Goal: Task Accomplishment & Management: Manage account settings

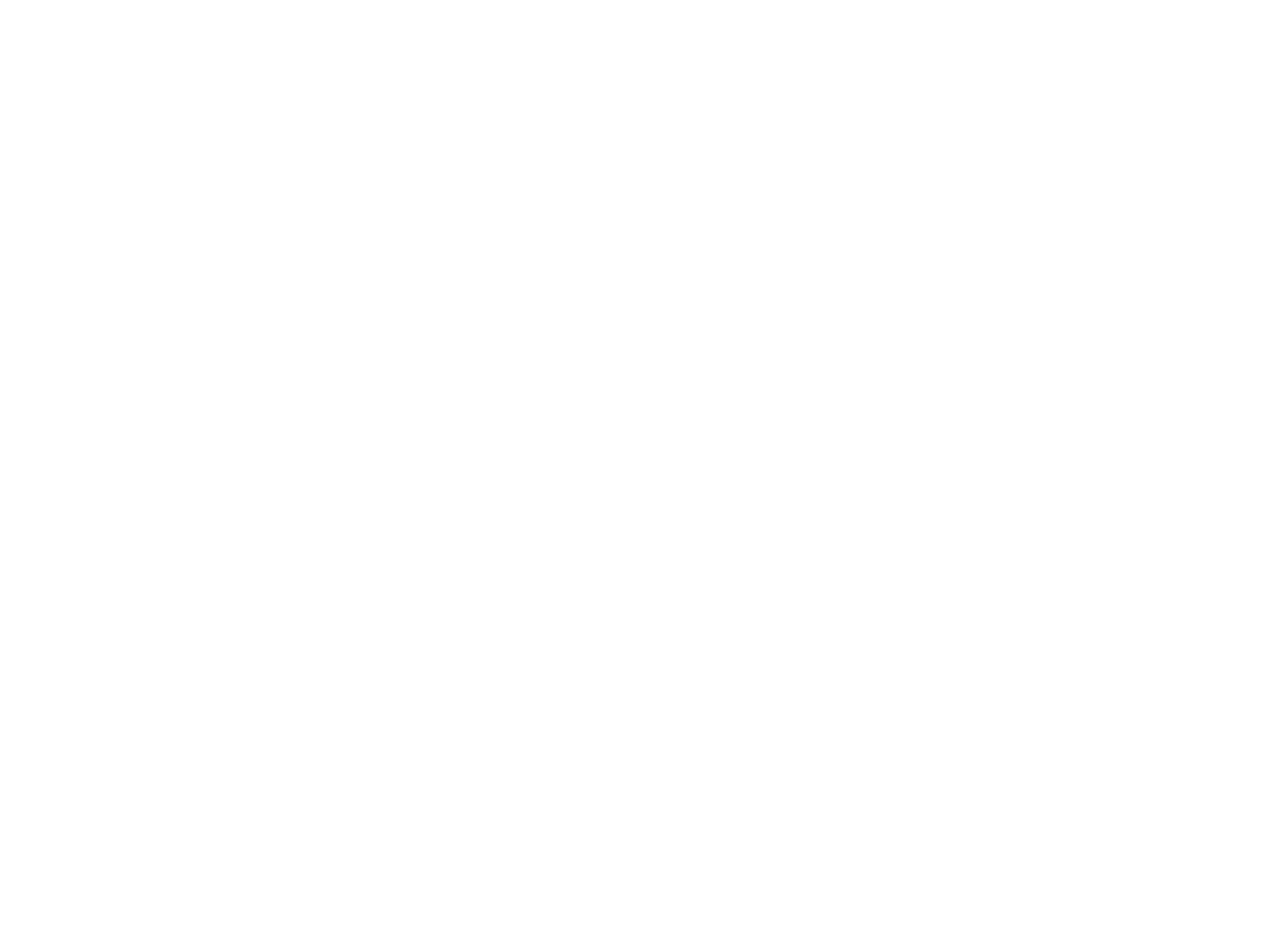
click at [26, 0] on html at bounding box center [644, 0] width 1288 height 0
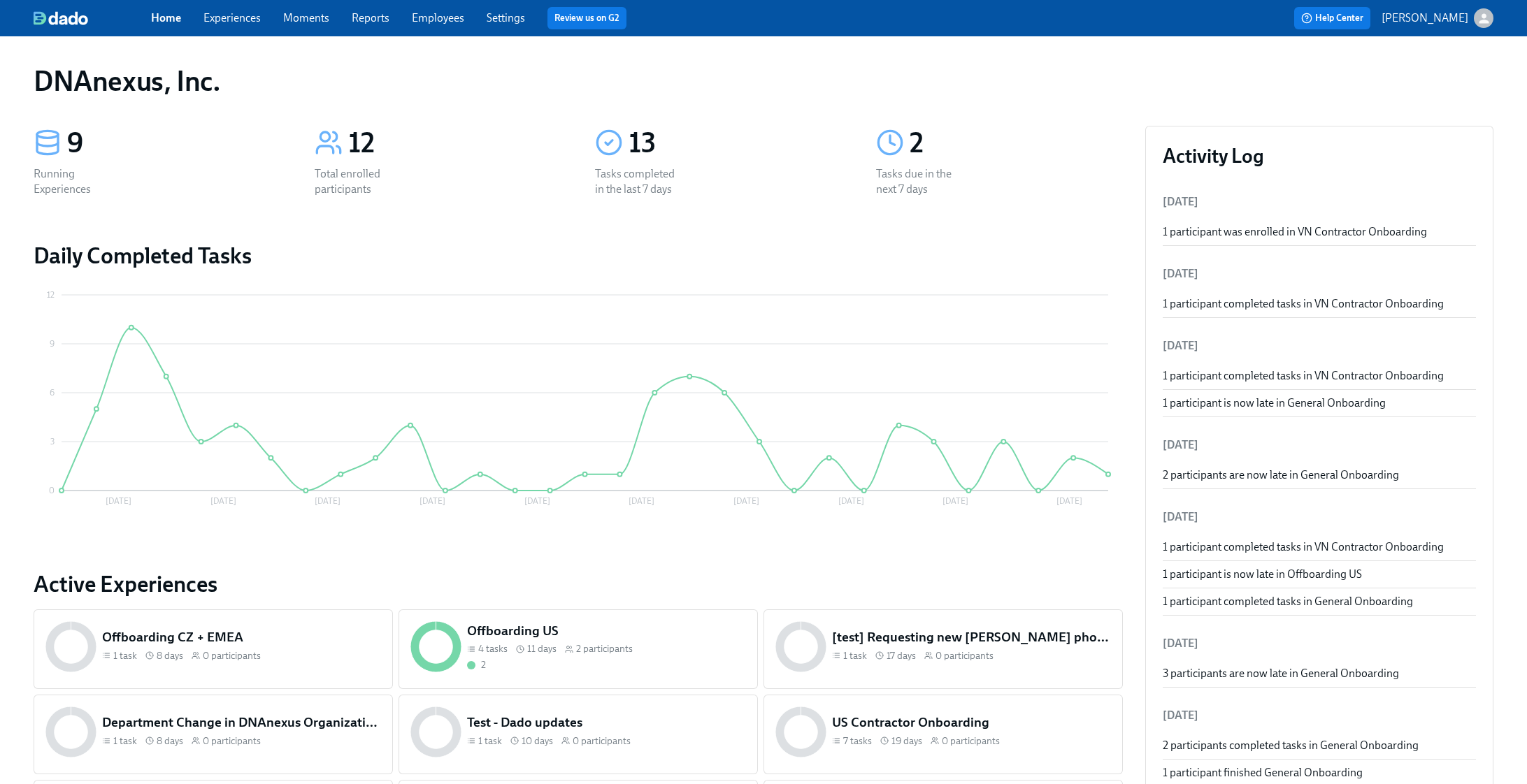
click at [245, 23] on link "Experiences" at bounding box center [232, 17] width 58 height 13
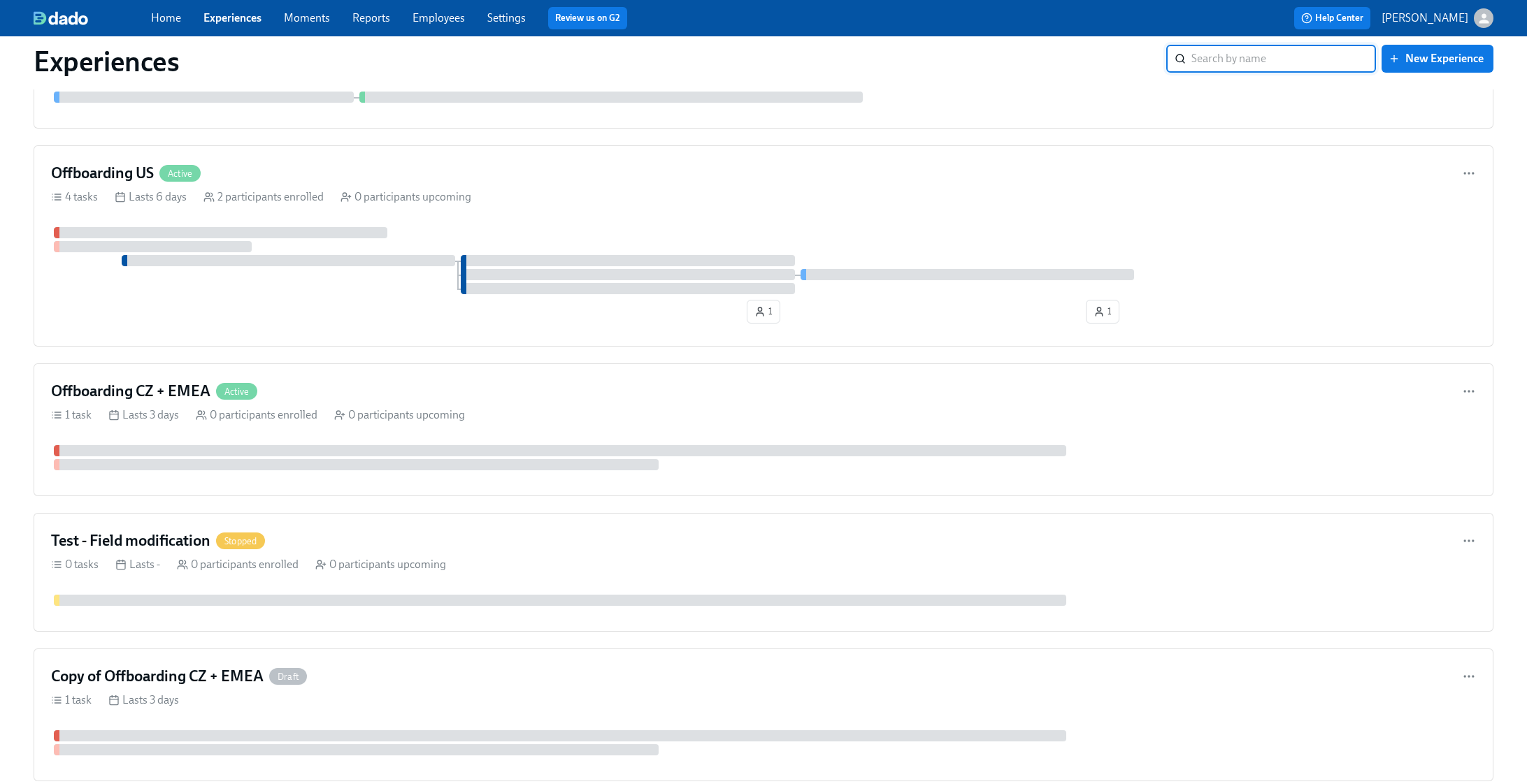
scroll to position [1128, 0]
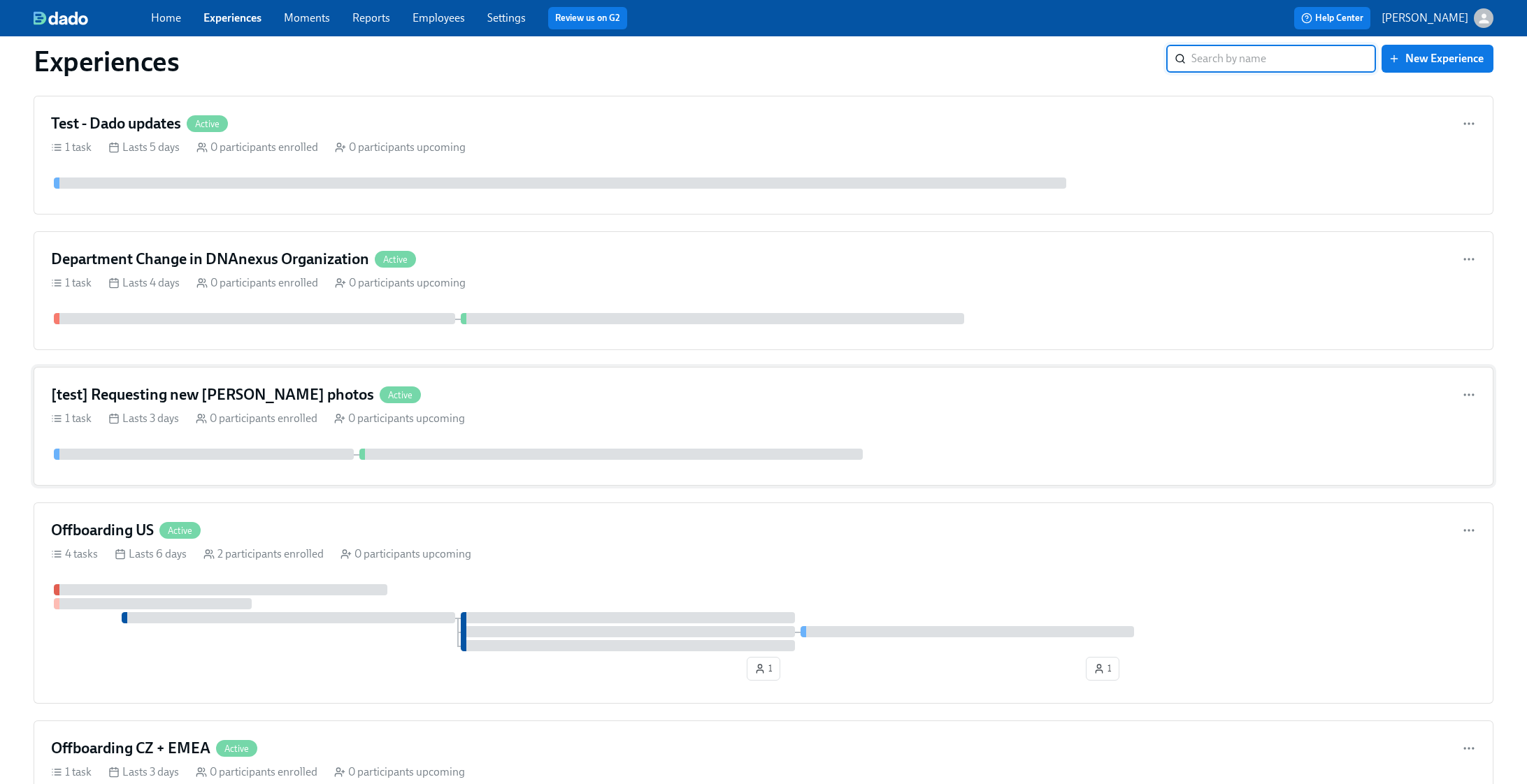
click at [465, 404] on div "[test] Requesting new [PERSON_NAME] photos Active 1 task Lasts 3 days 0 partici…" at bounding box center [763, 426] width 1460 height 119
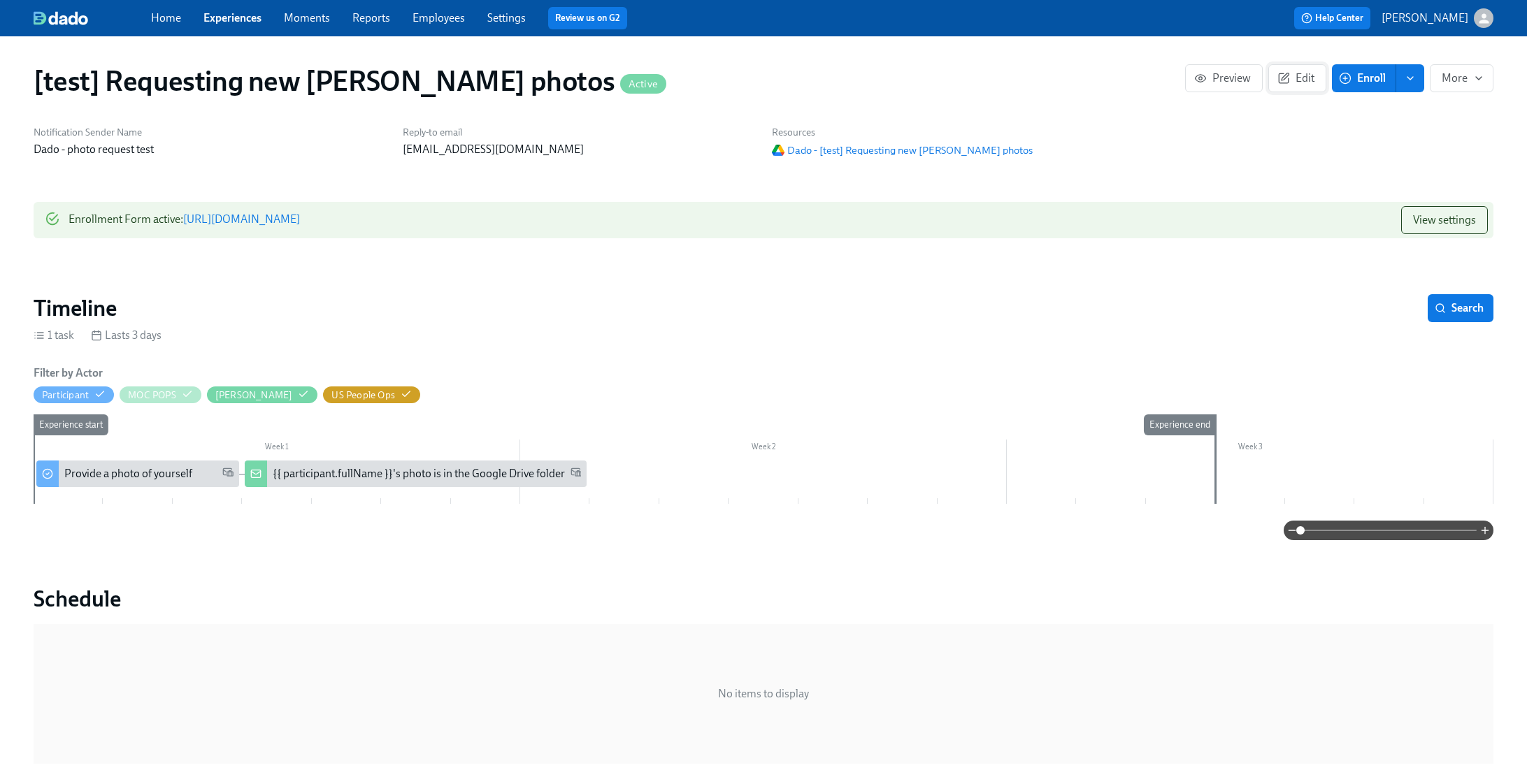
click at [1073, 74] on span "Edit" at bounding box center [1297, 78] width 34 height 14
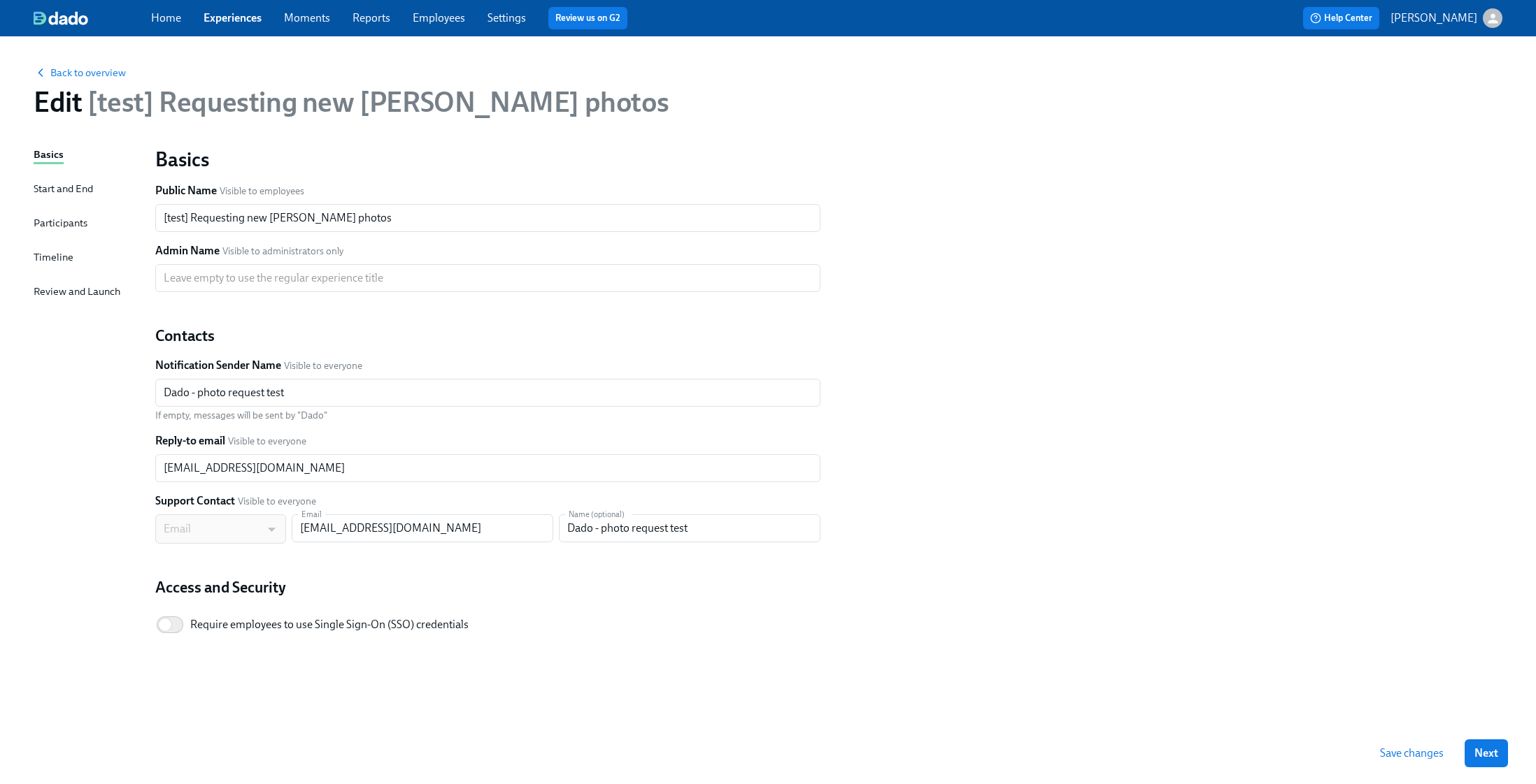
click at [59, 218] on div "Participants" at bounding box center [60, 222] width 54 height 15
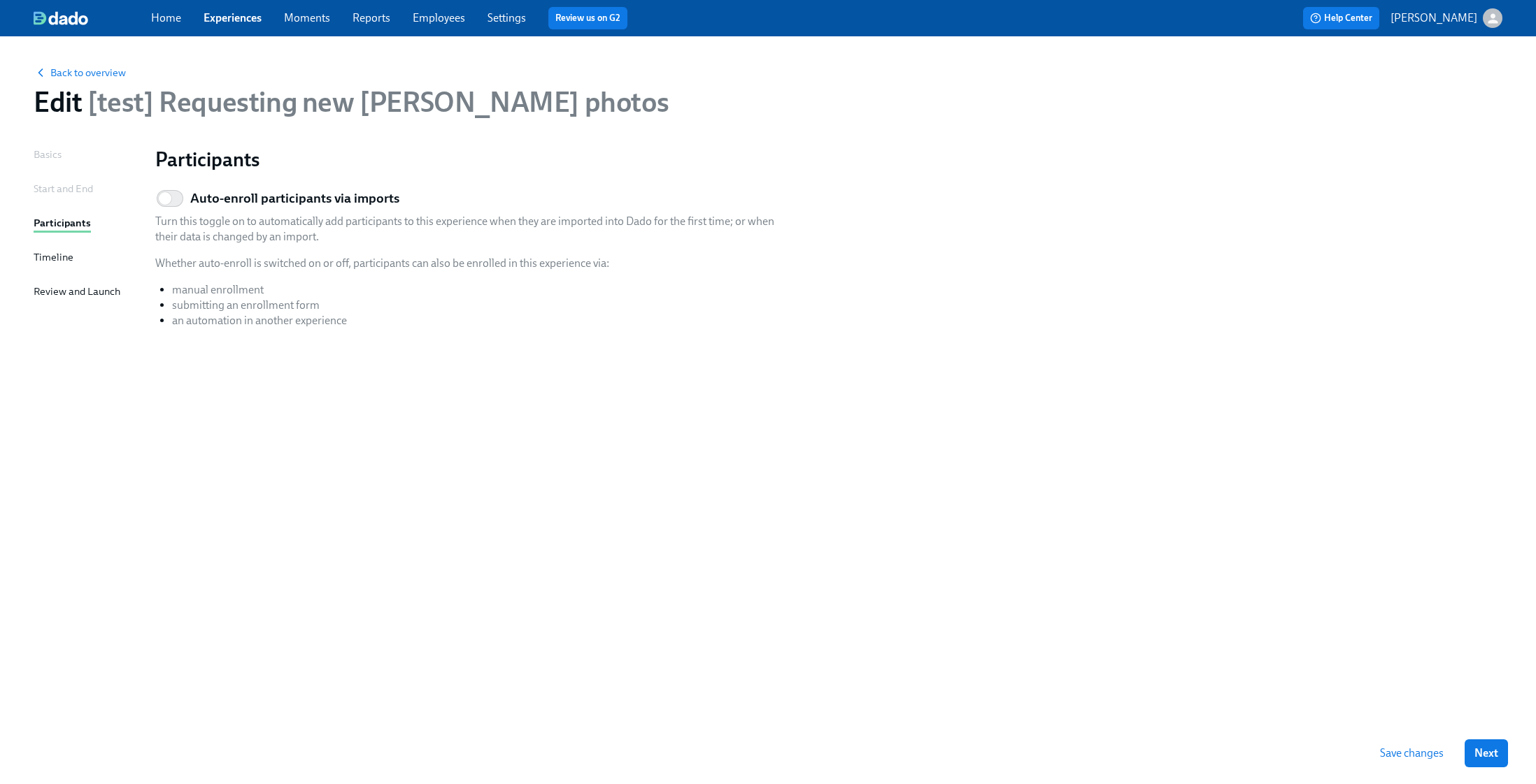
click at [58, 262] on div "Timeline" at bounding box center [53, 257] width 40 height 15
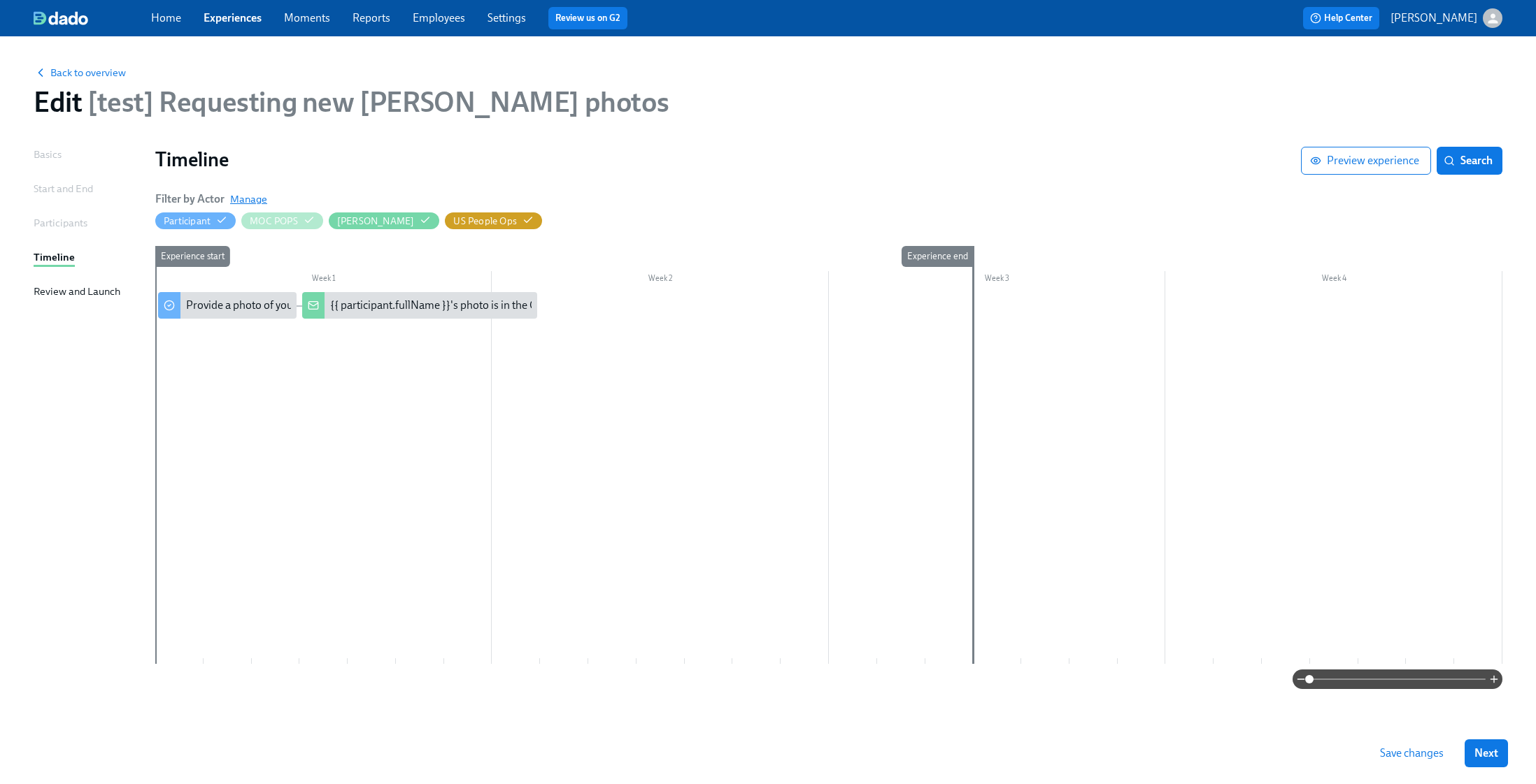
click at [244, 200] on span "Manage" at bounding box center [248, 199] width 37 height 14
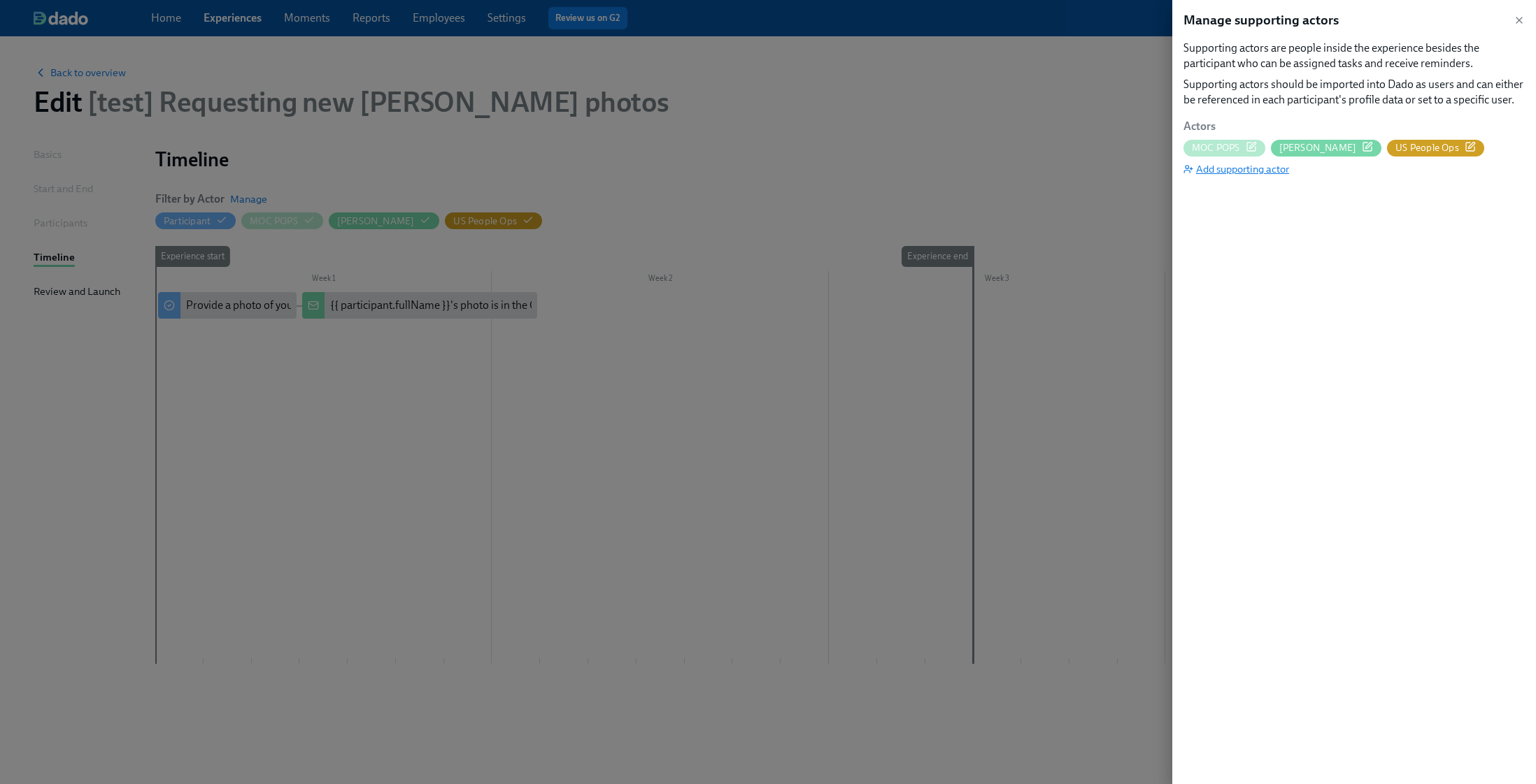
click at [1074, 167] on span "Add supporting actor" at bounding box center [1236, 169] width 106 height 14
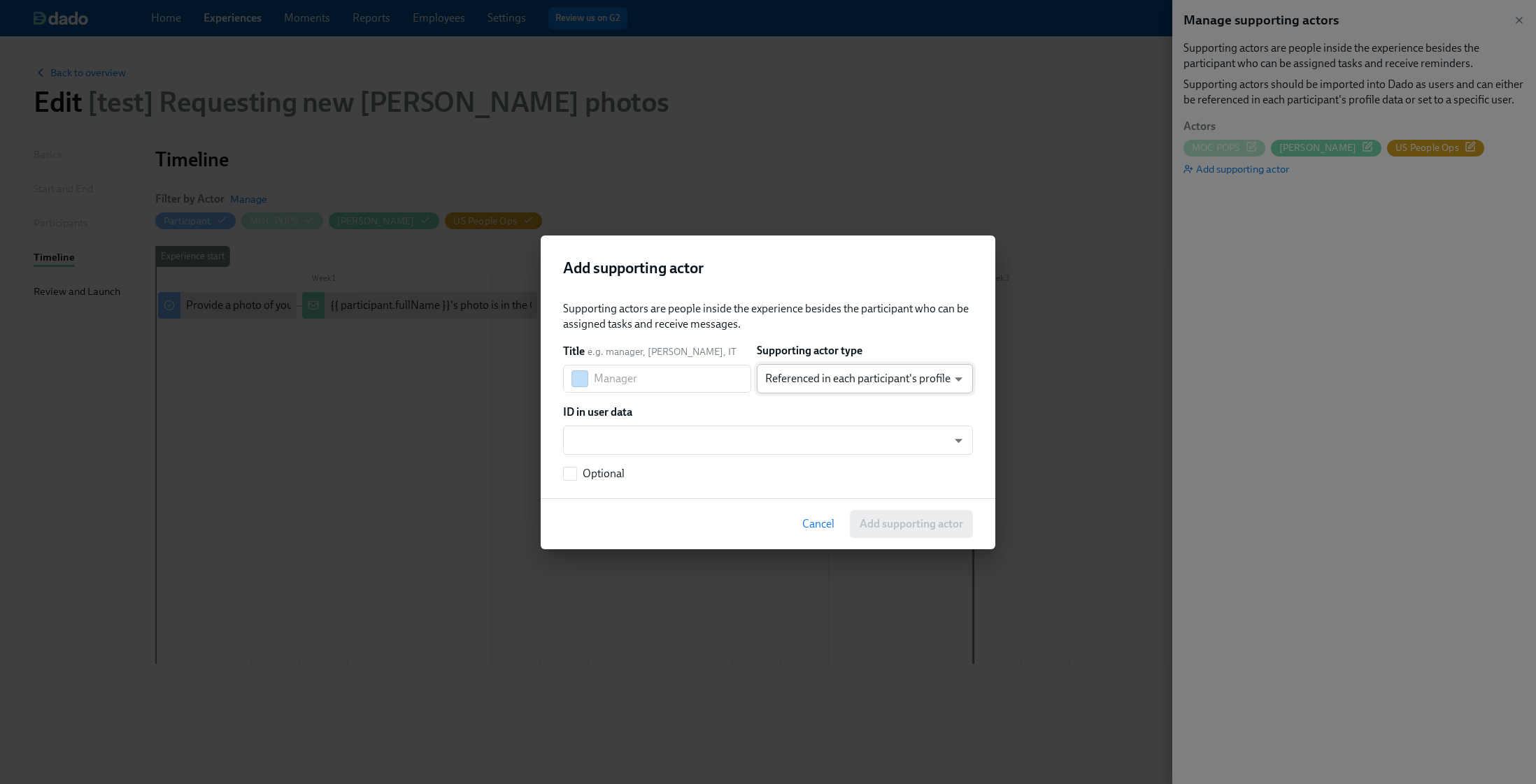
click at [805, 381] on body "Home Experiences Moments Reports Employees Settings Review us on G2 Help Center…" at bounding box center [768, 392] width 1536 height 784
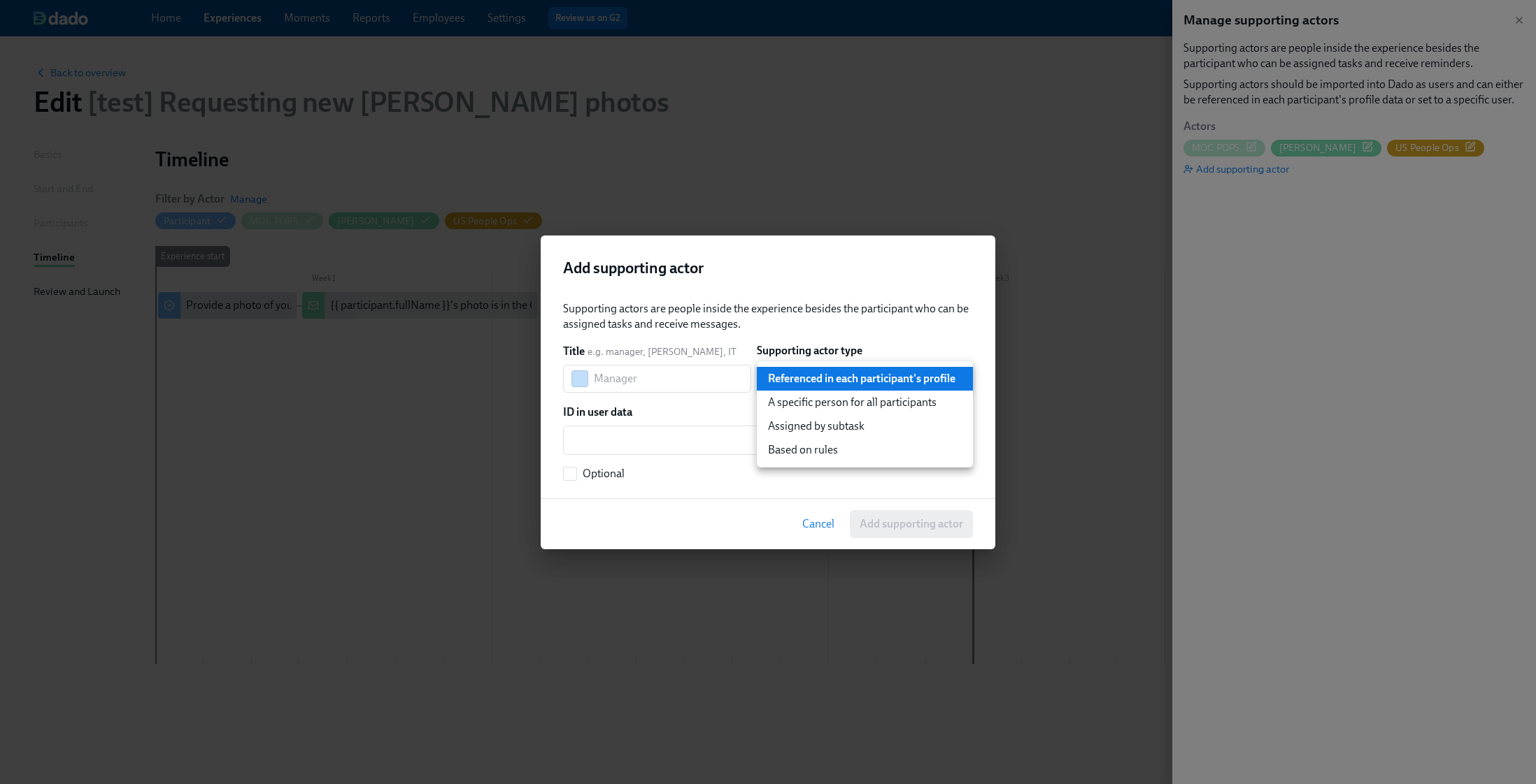
click at [815, 403] on li "A specific person for all participants" at bounding box center [864, 402] width 216 height 24
type input "staticUser"
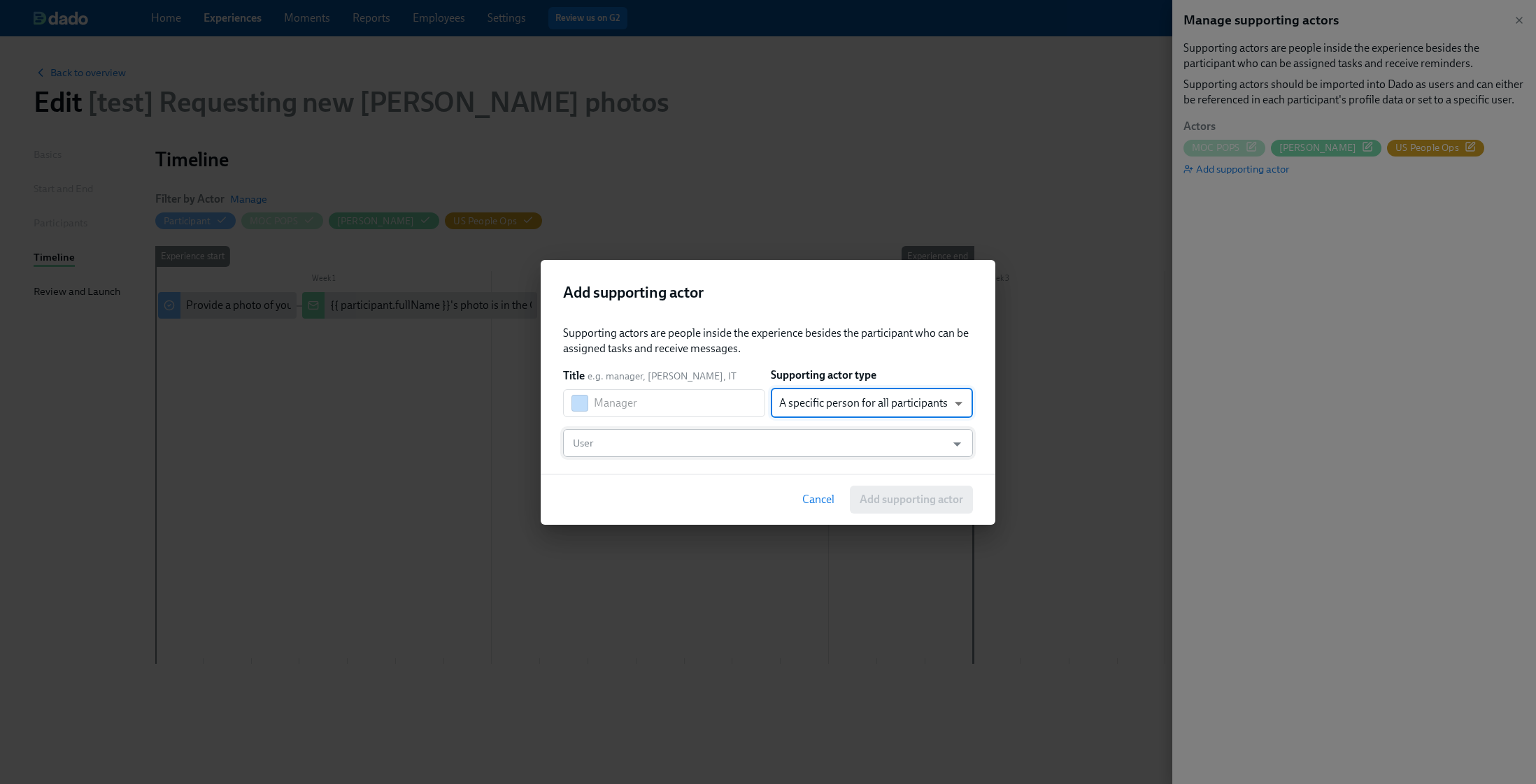
click at [653, 443] on input "User" at bounding box center [754, 443] width 369 height 28
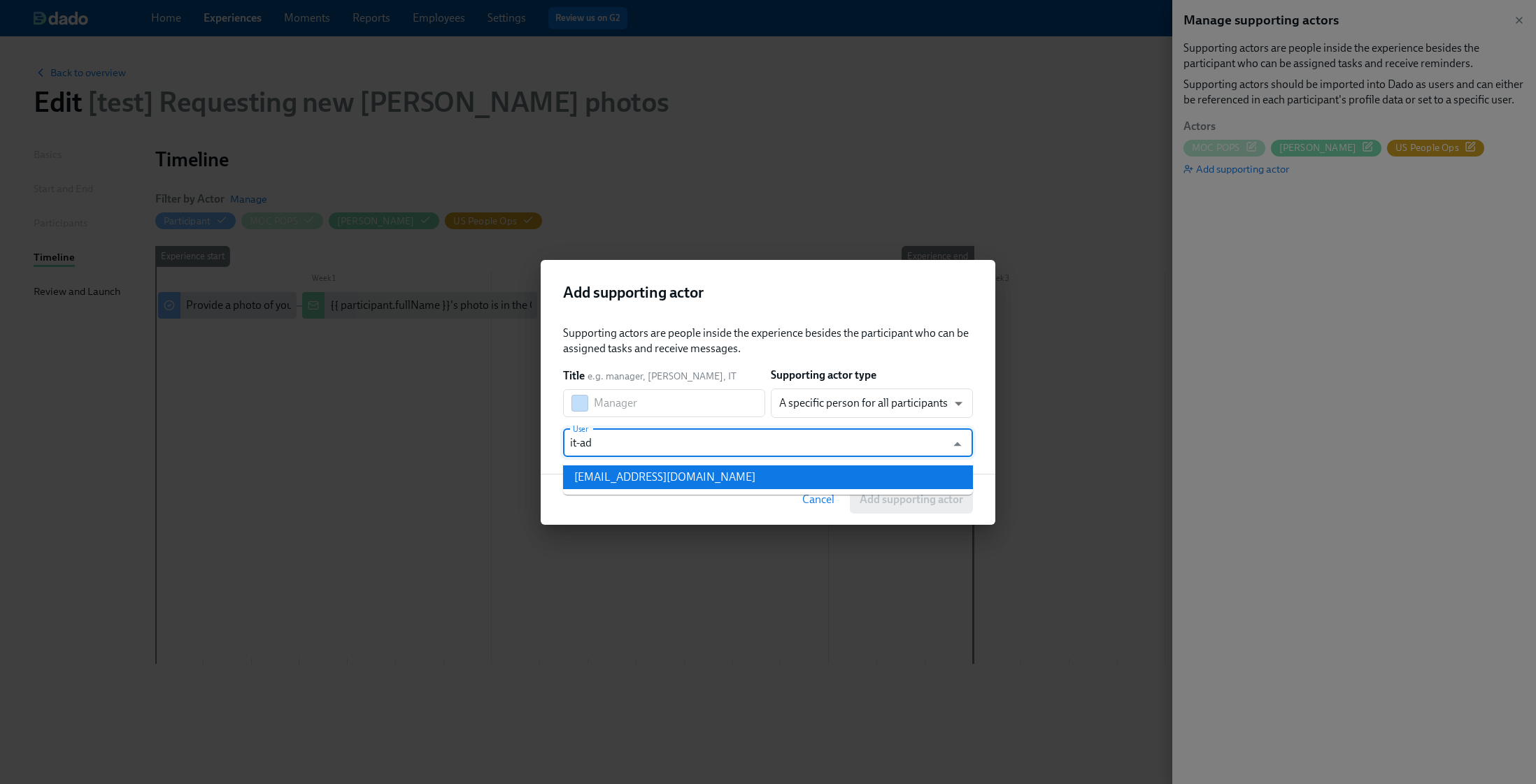
click at [686, 475] on div "[EMAIL_ADDRESS][DOMAIN_NAME]" at bounding box center [664, 477] width 181 height 15
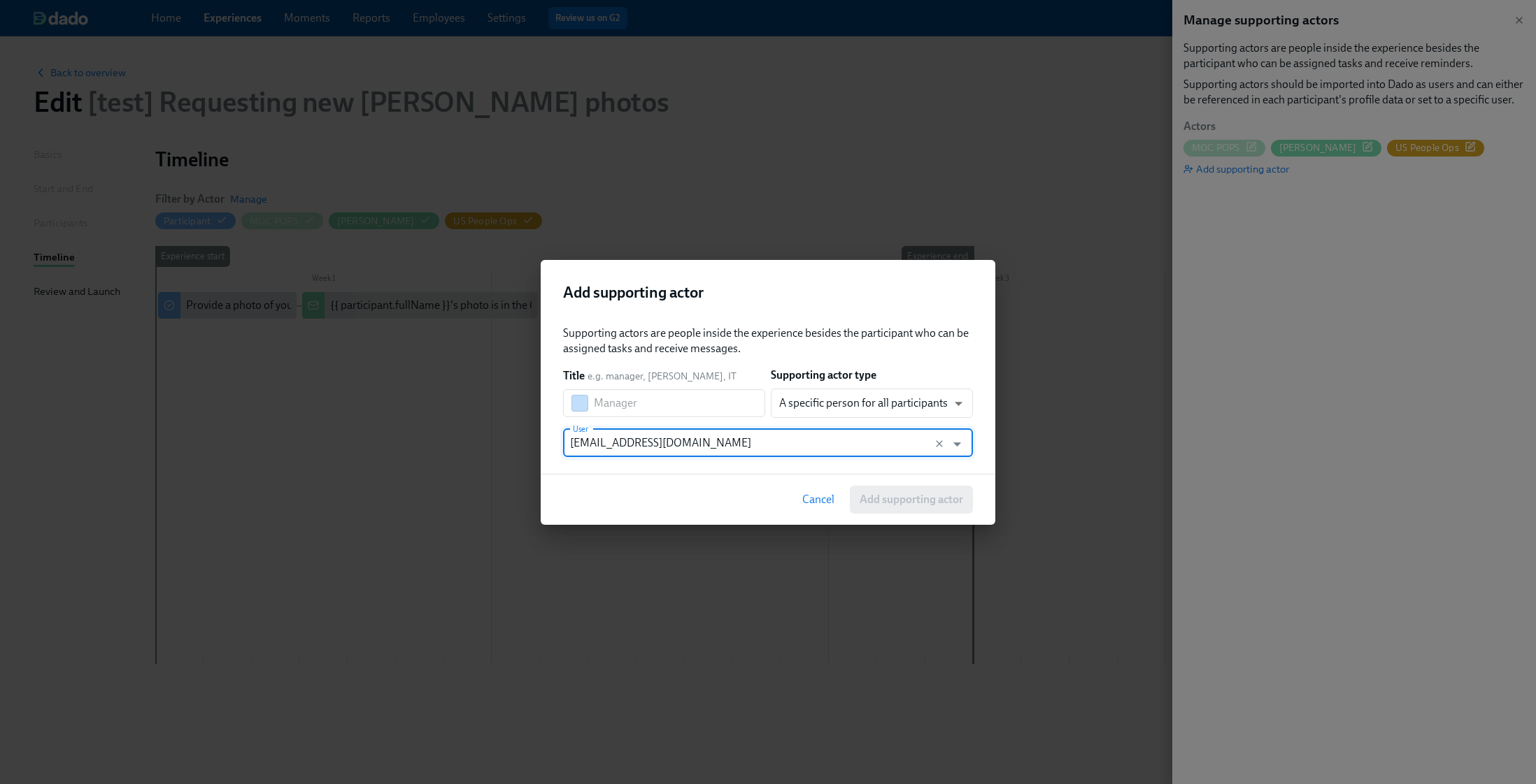
type input "[EMAIL_ADDRESS][DOMAIN_NAME]"
click at [814, 499] on span "Cancel" at bounding box center [818, 500] width 32 height 14
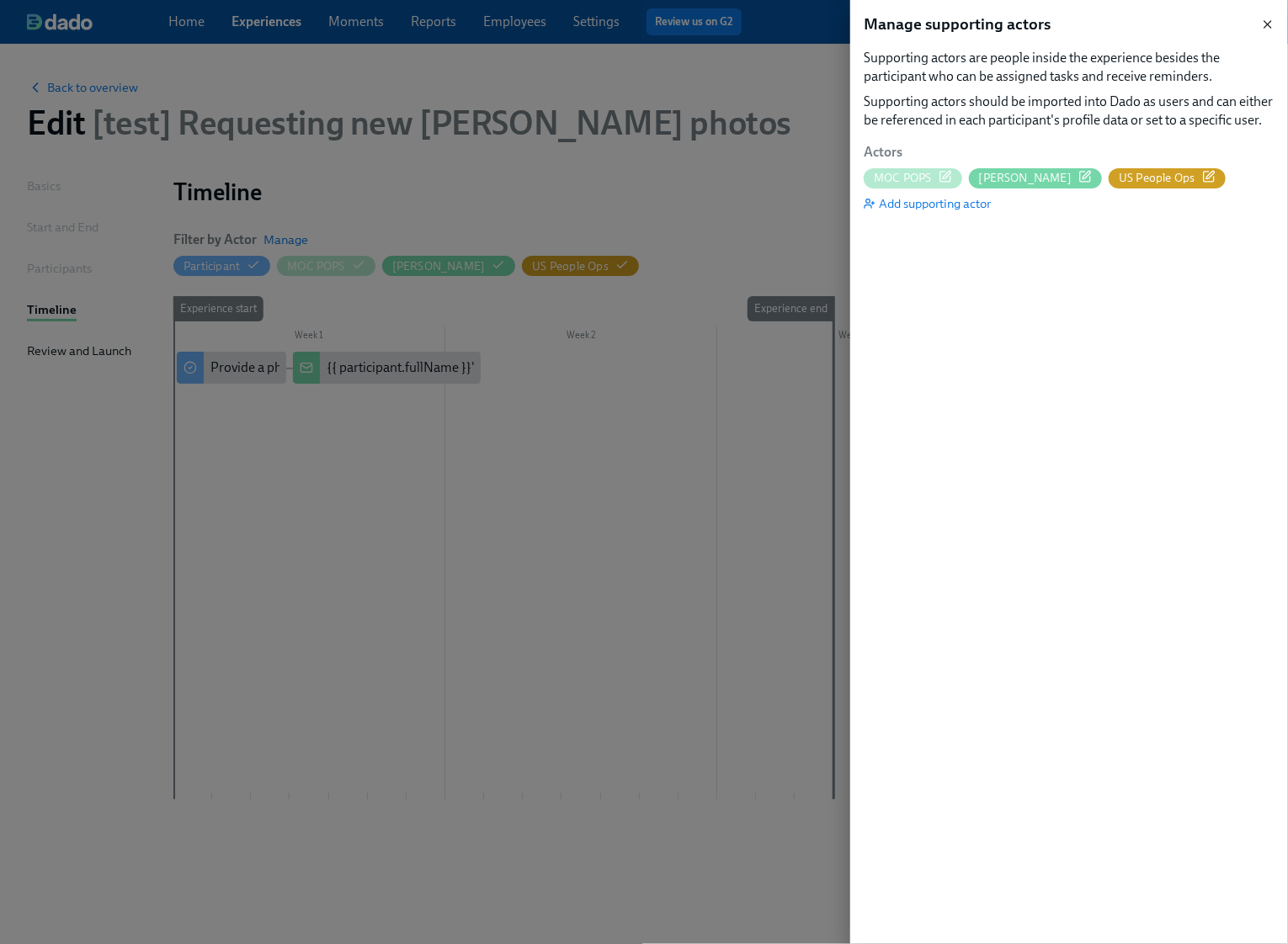
click at [1272, 26] on icon "button" at bounding box center [1268, 25] width 13 height 13
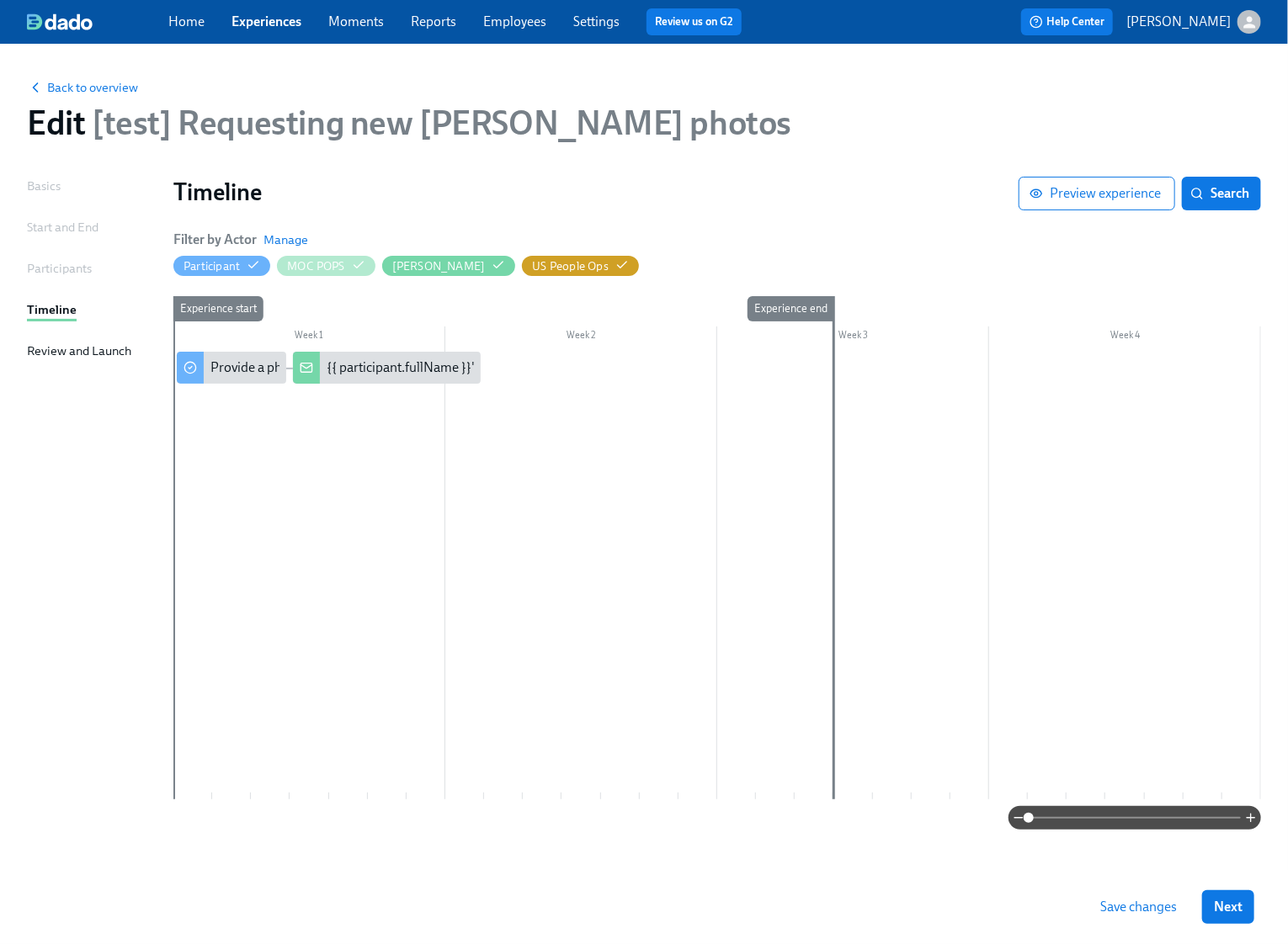
click at [262, 27] on link "Experiences" at bounding box center [266, 21] width 69 height 16
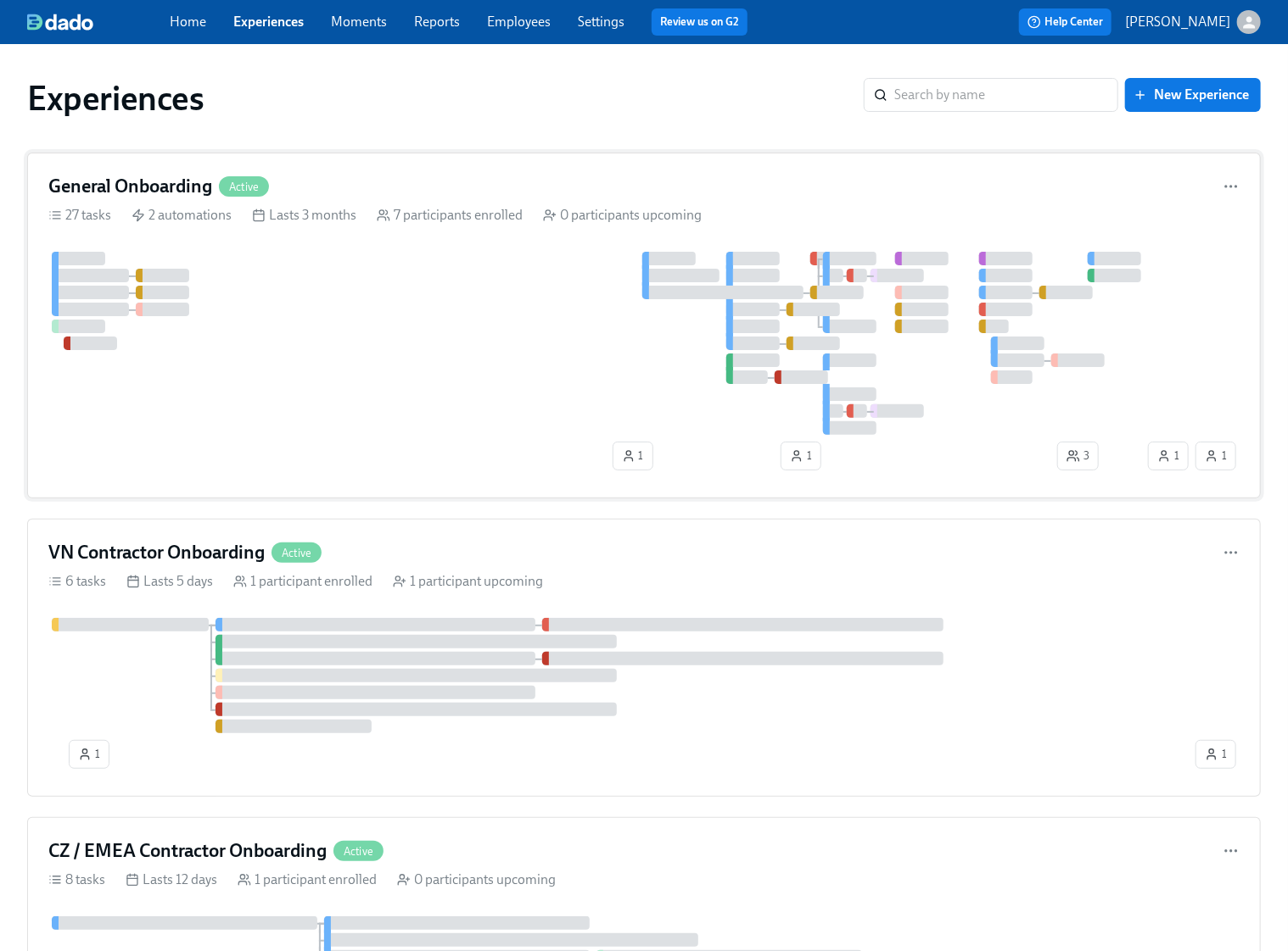
click at [337, 255] on div at bounding box center [596, 343] width 1096 height 183
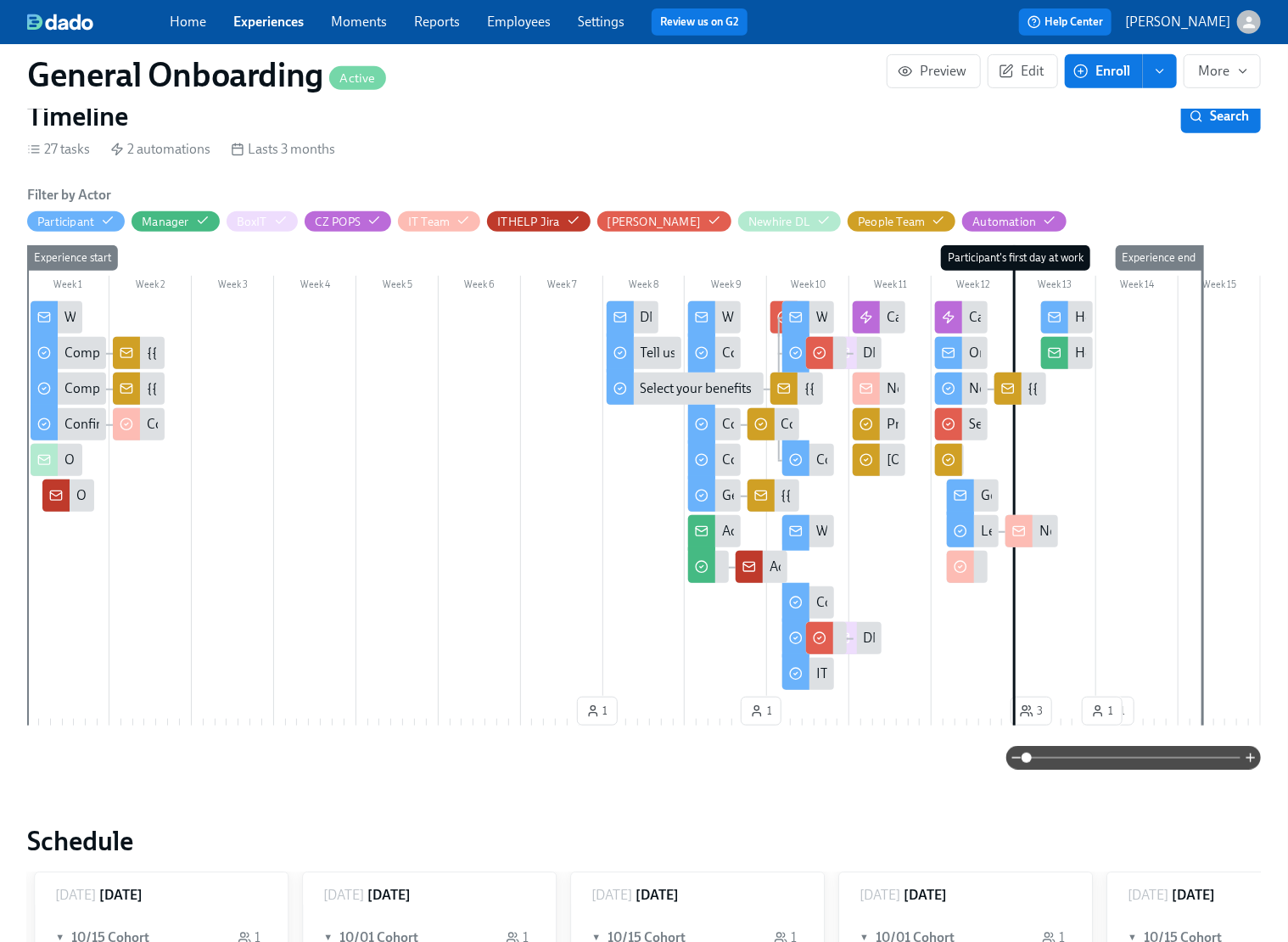
scroll to position [412, 0]
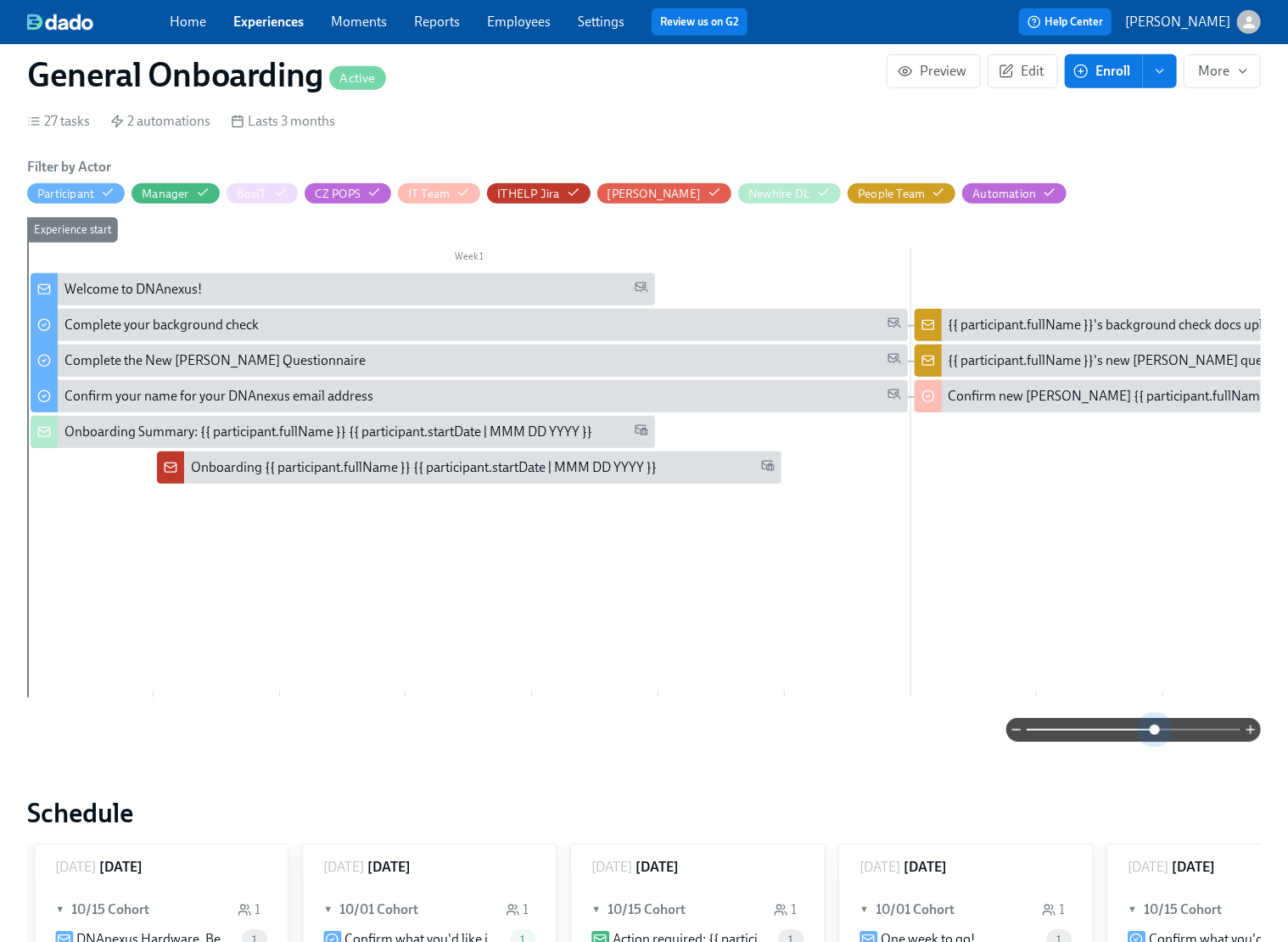
drag, startPoint x: 1026, startPoint y: 728, endPoint x: 1188, endPoint y: 709, distance: 163.1
click at [1188, 709] on div "Filter by Actor Participant Manager BoxIT CZ POPS IT Team ITHELP [PERSON_NAME] …" at bounding box center [644, 450] width 1233 height 584
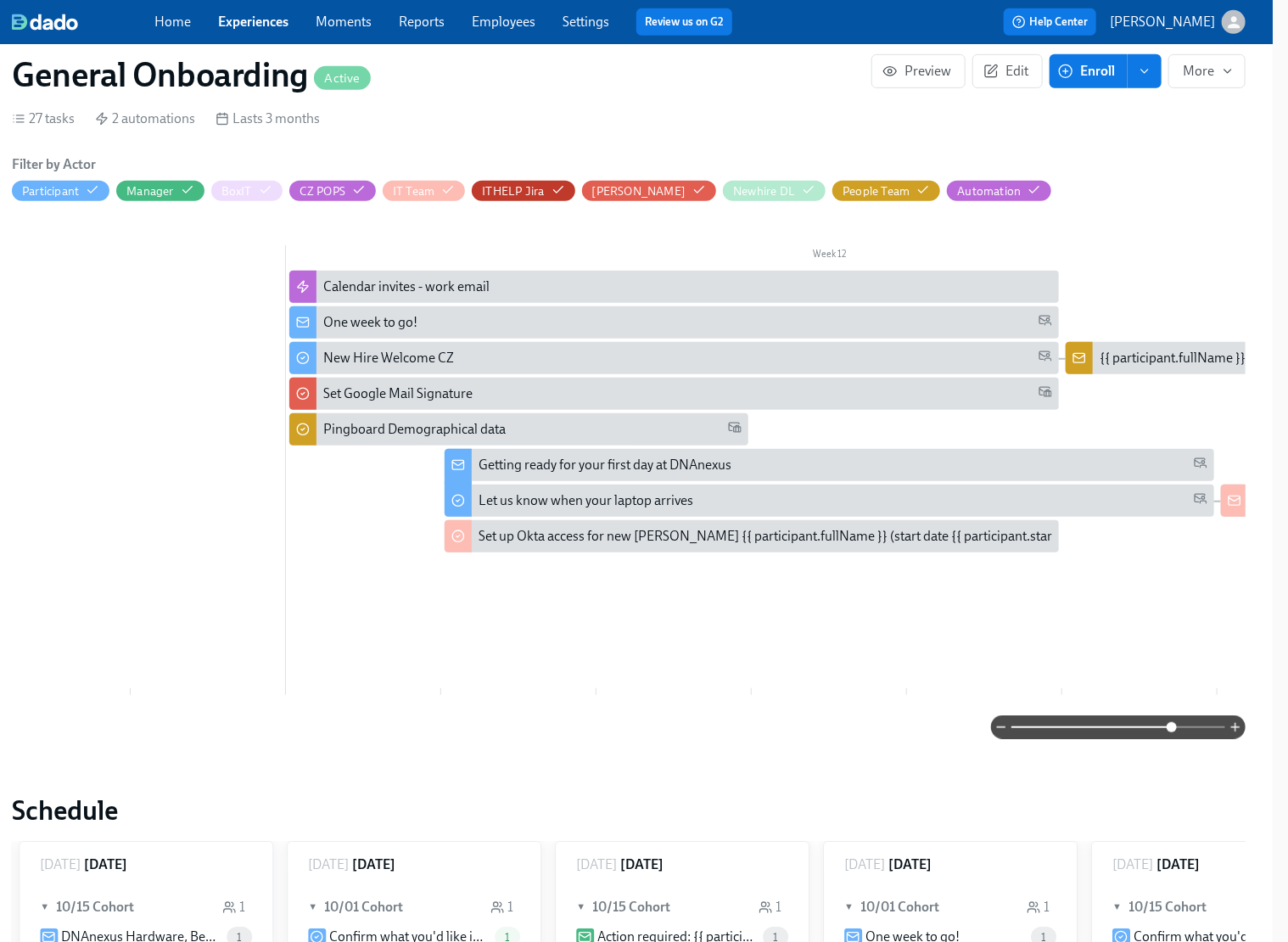
scroll to position [0, 11682]
click at [1143, 357] on div "{{ participant.fullName }}'s new hire welcome questionnaire uploaded" at bounding box center [1300, 358] width 404 height 18
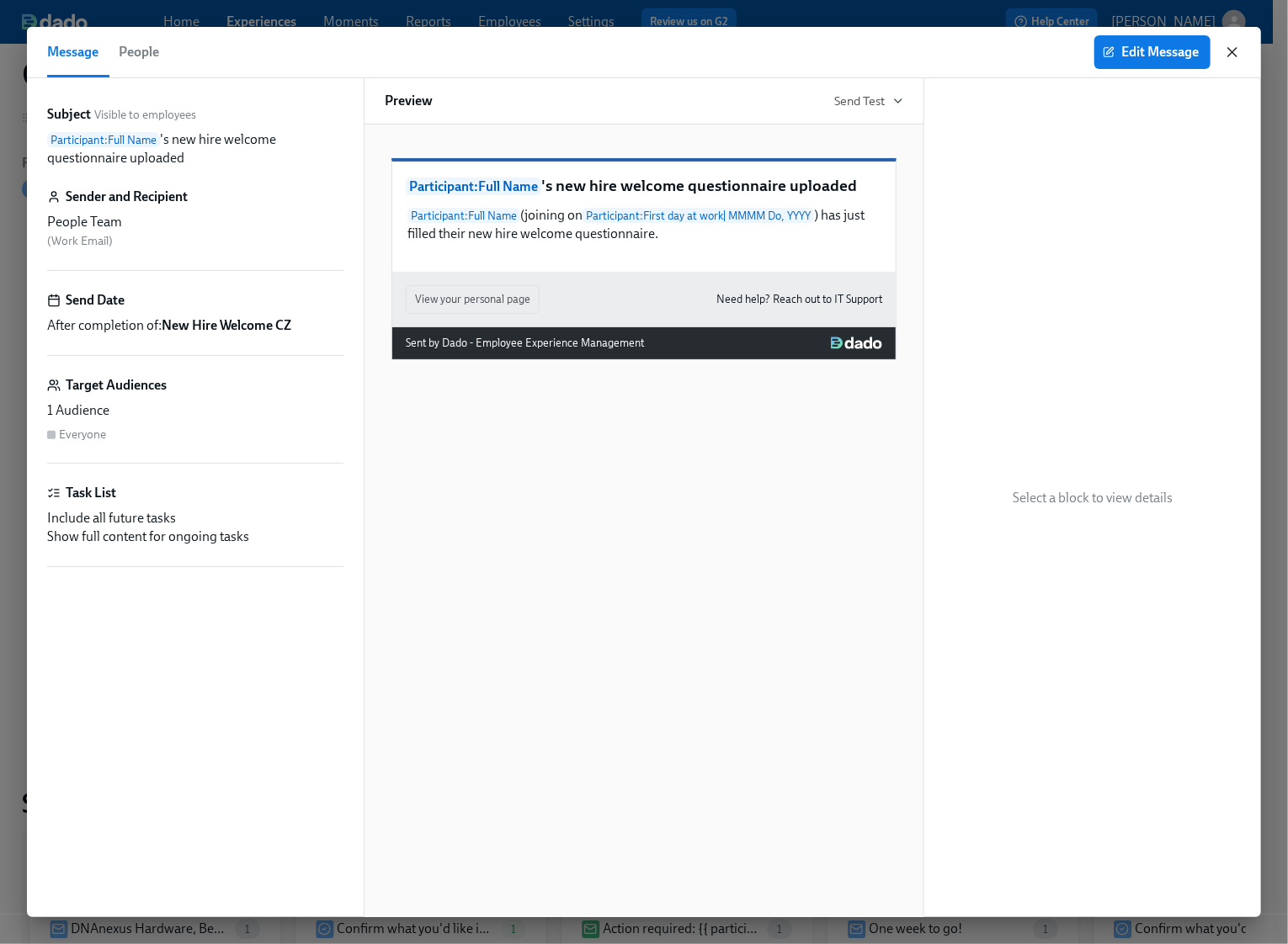
click at [1232, 49] on icon "button" at bounding box center [1233, 52] width 17 height 17
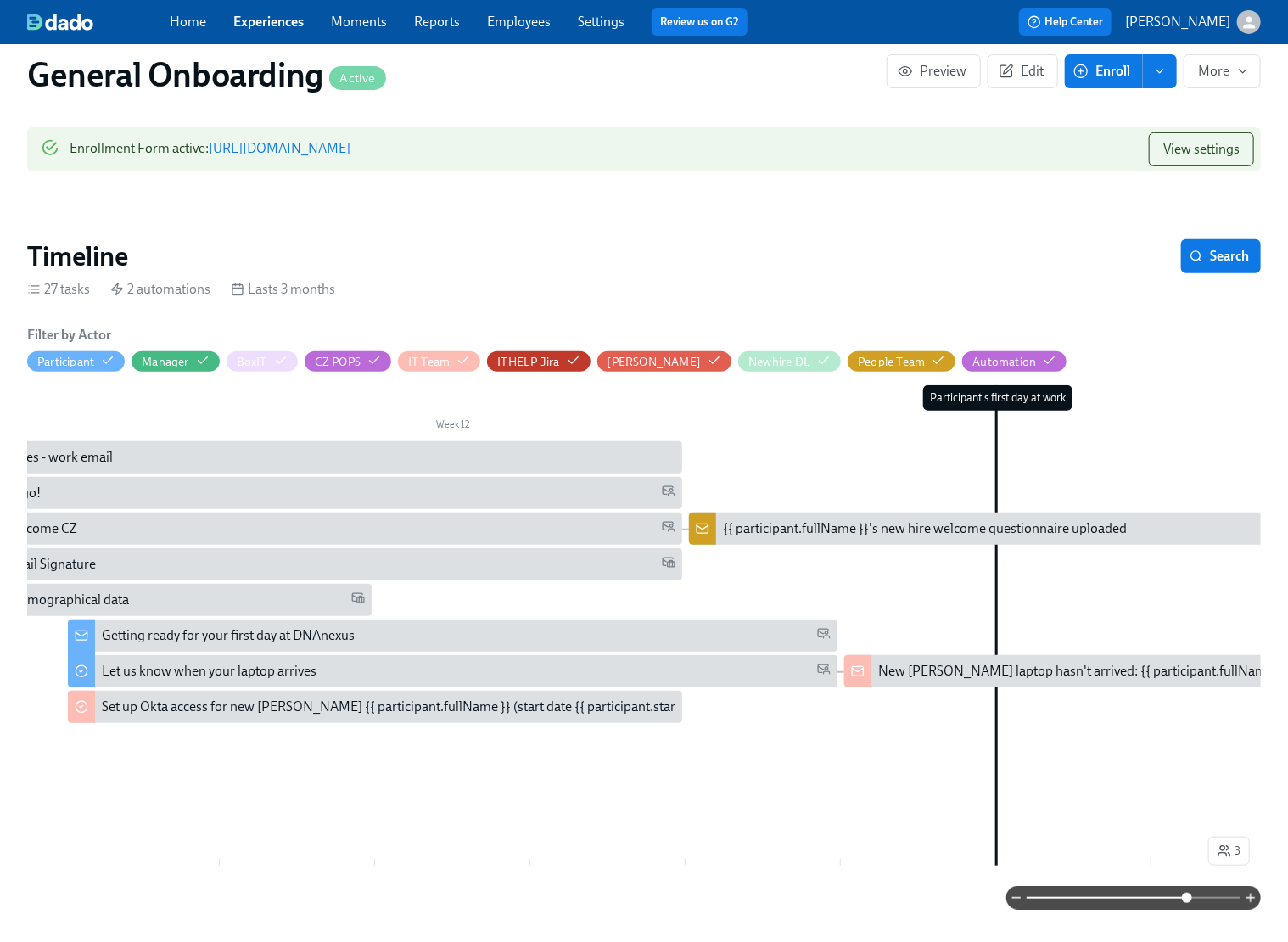
scroll to position [0, 12067]
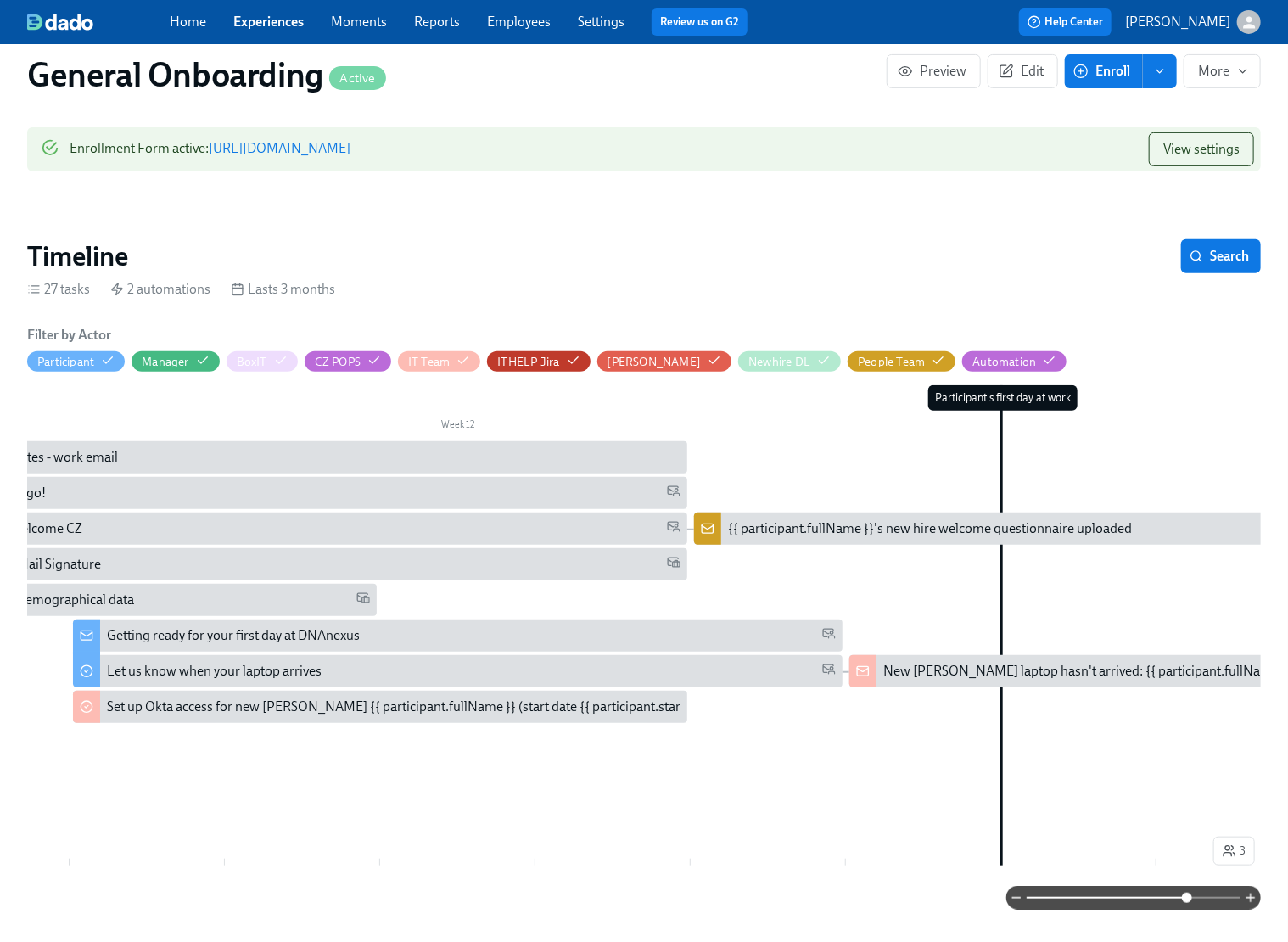
click at [278, 18] on link "Experiences" at bounding box center [268, 21] width 70 height 16
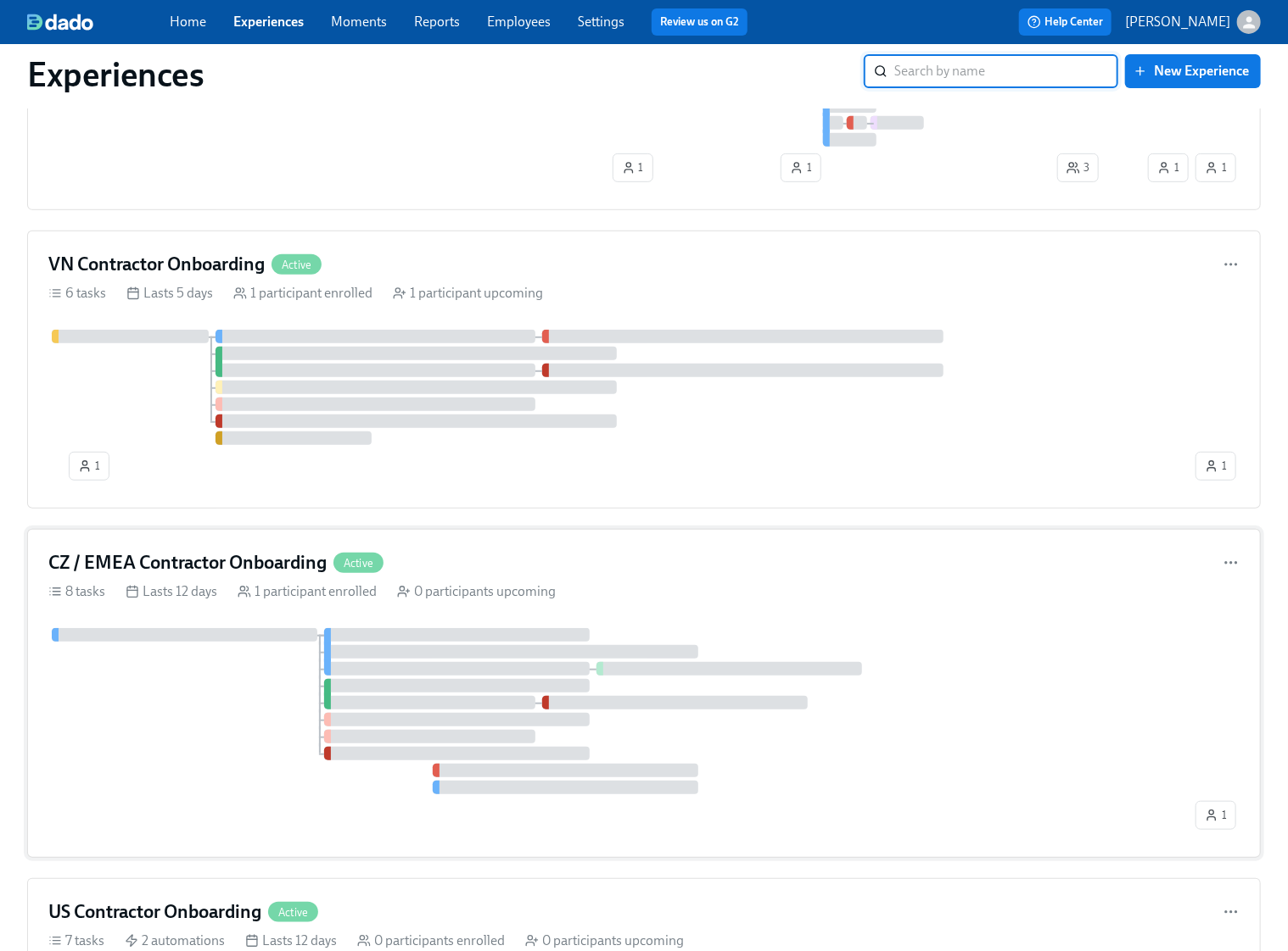
scroll to position [240, 0]
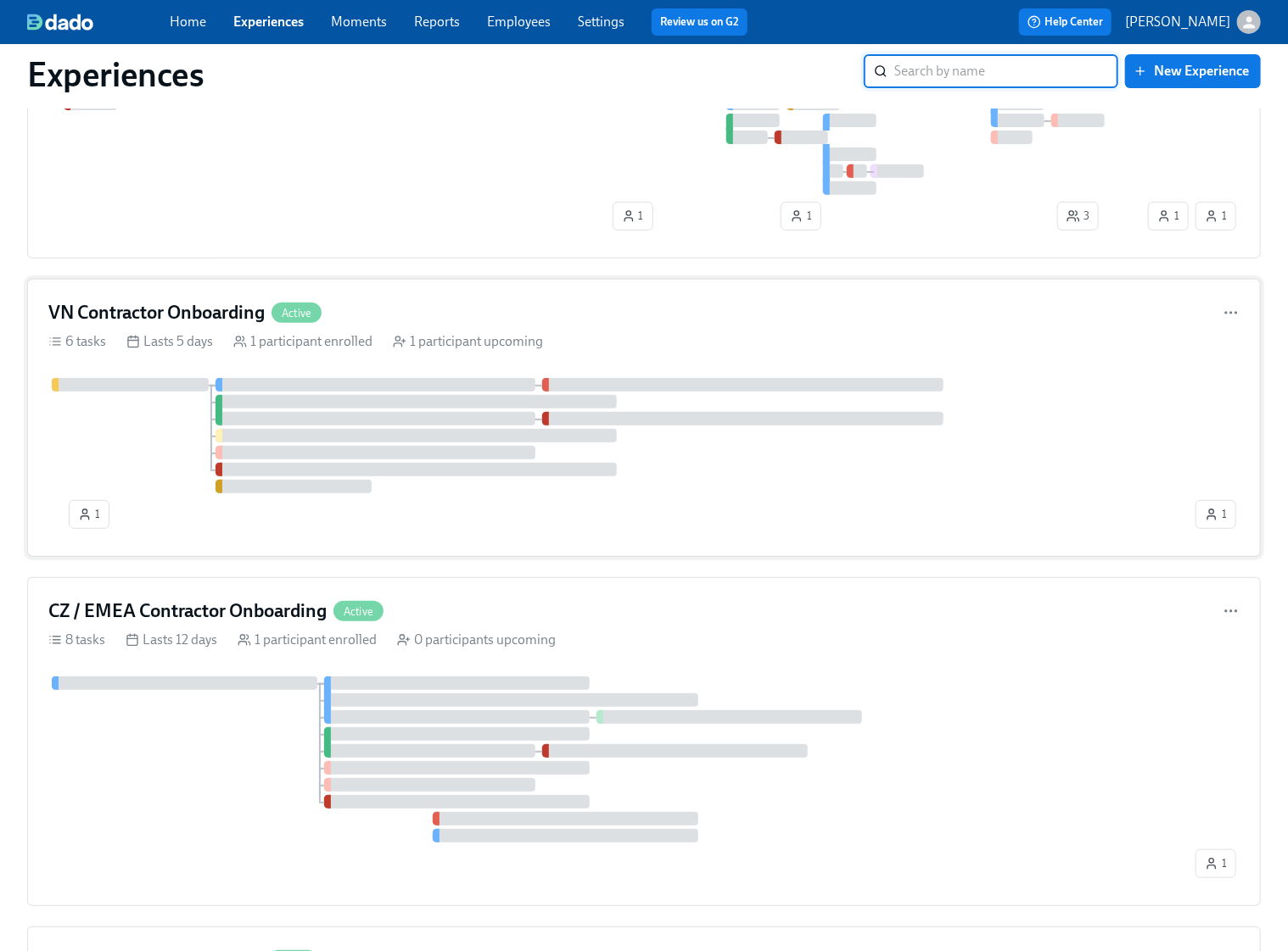
click at [704, 478] on div at bounding box center [620, 436] width 1143 height 115
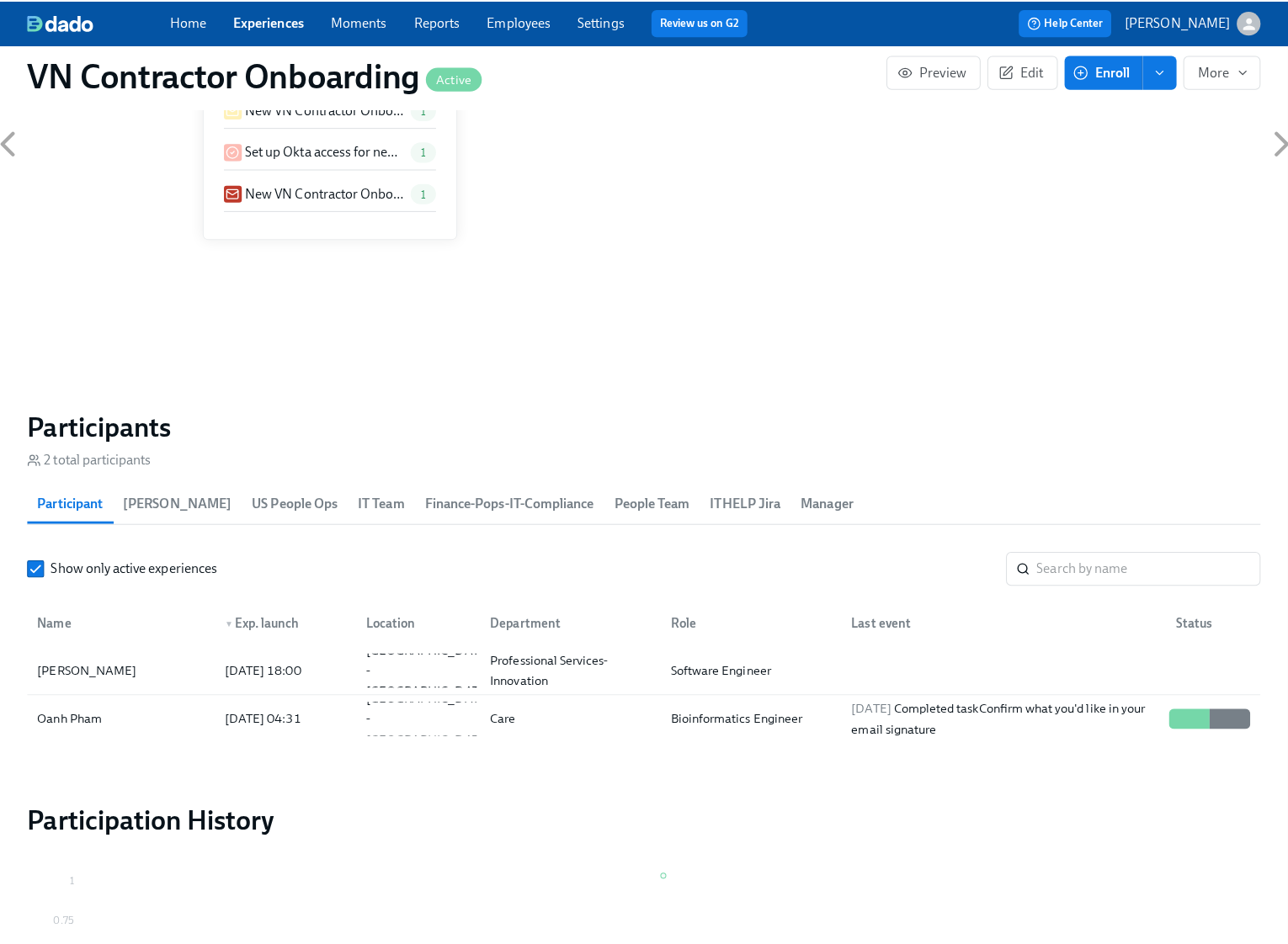
scroll to position [1098, 0]
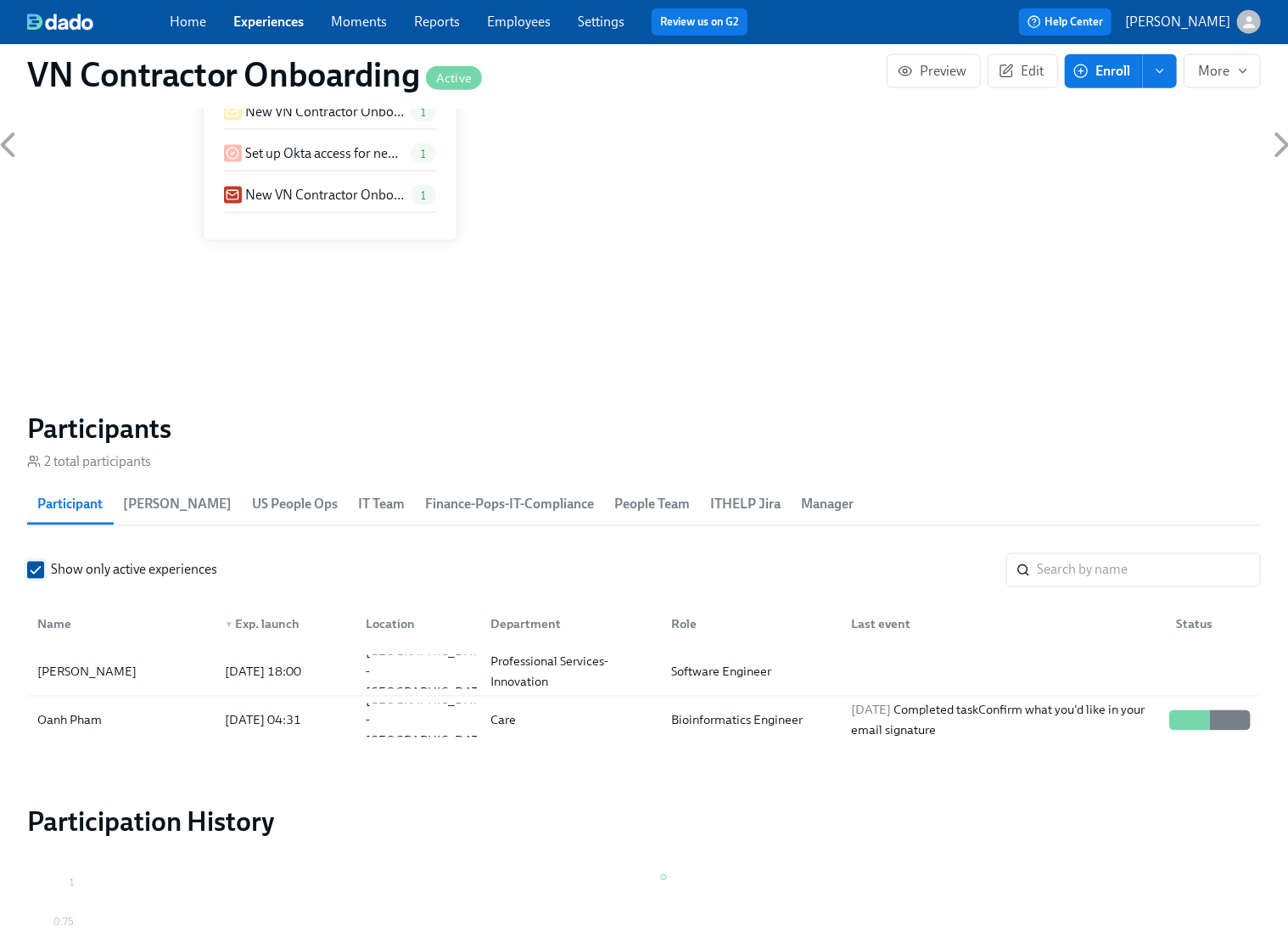
click at [40, 570] on input "Show only active experiences" at bounding box center [35, 570] width 15 height 15
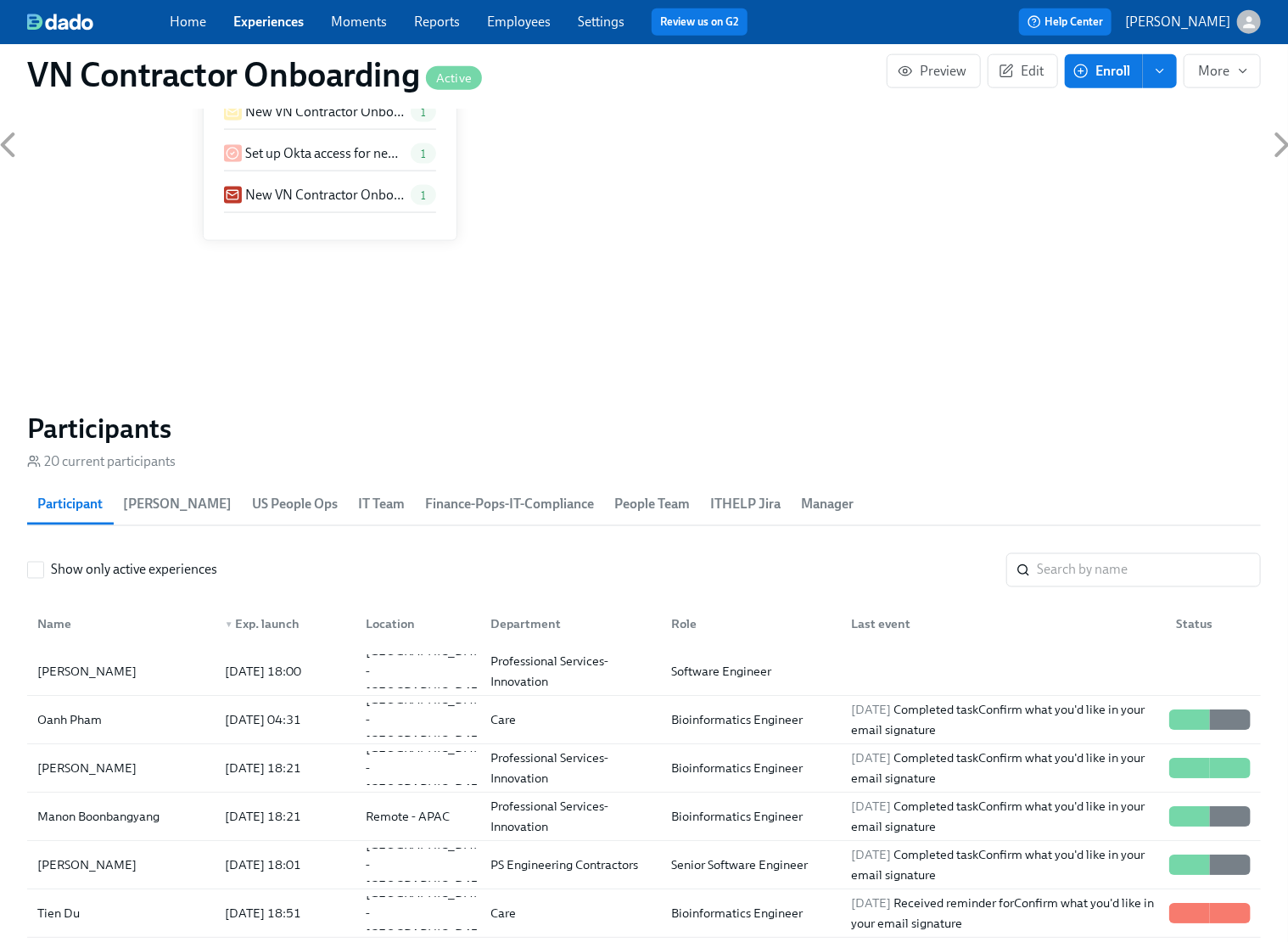
click at [40, 570] on input "Show only active experiences" at bounding box center [35, 570] width 15 height 15
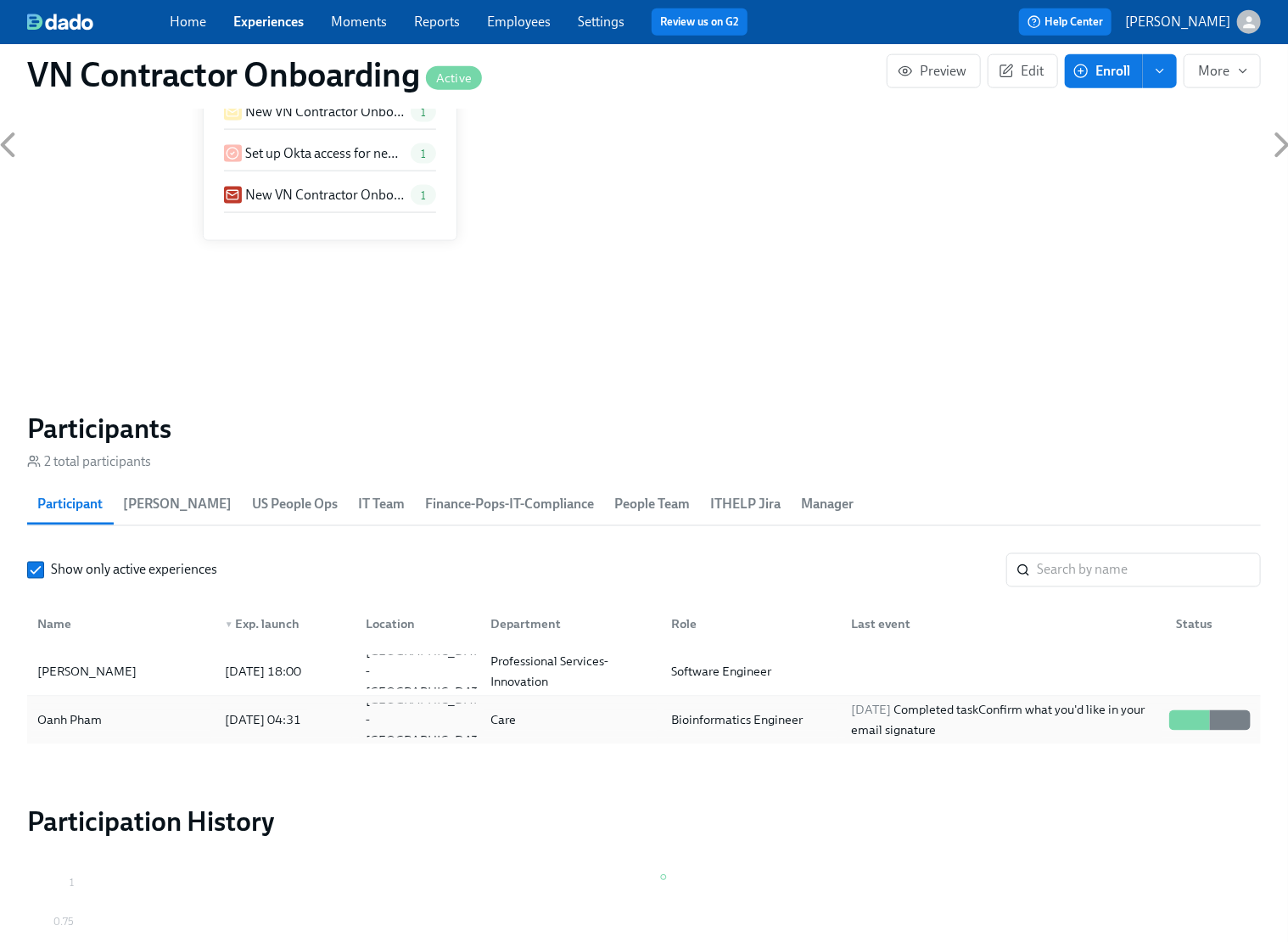
click at [253, 719] on div "[DATE] 04:31" at bounding box center [263, 719] width 90 height 20
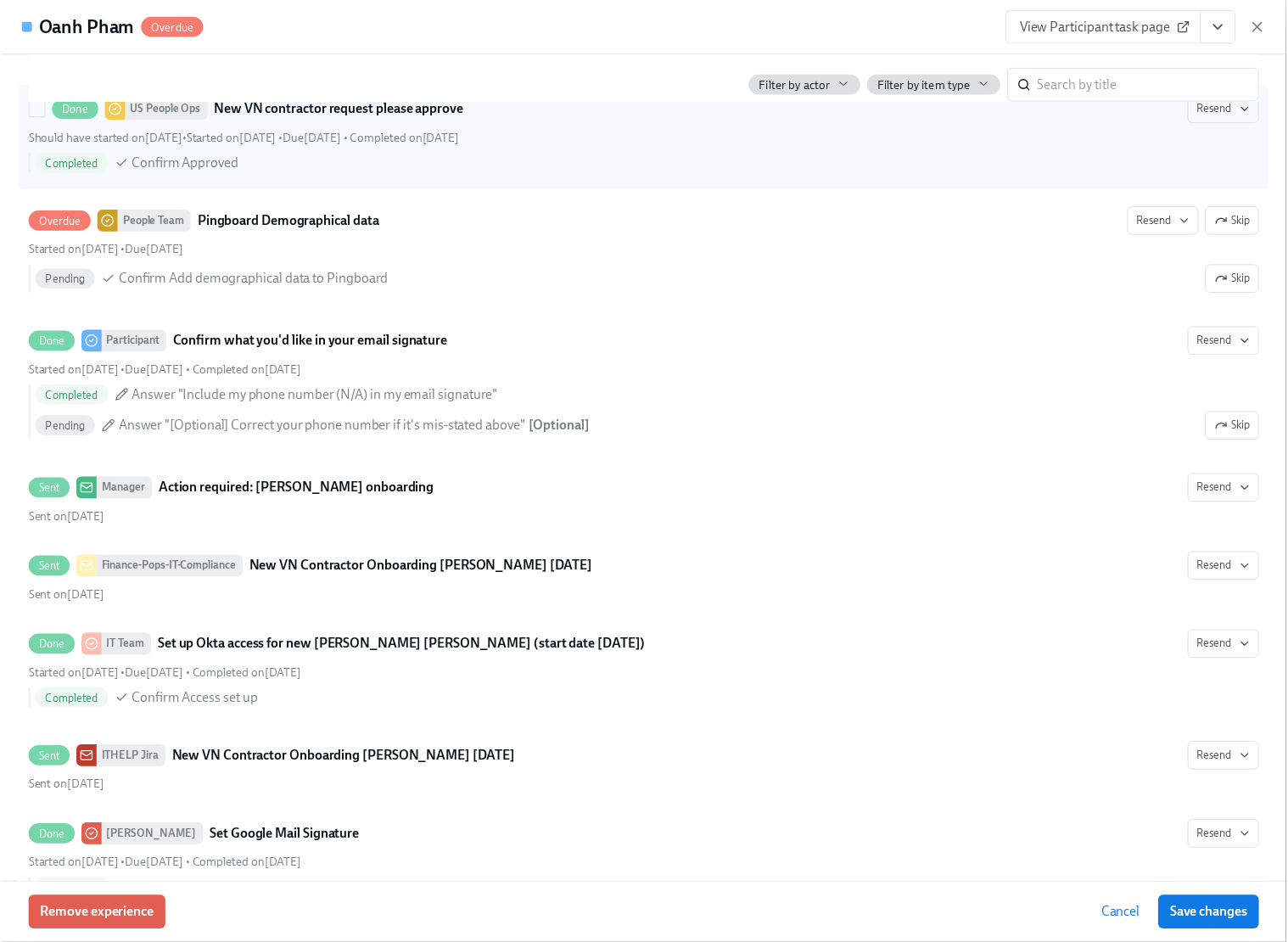
scroll to position [588, 0]
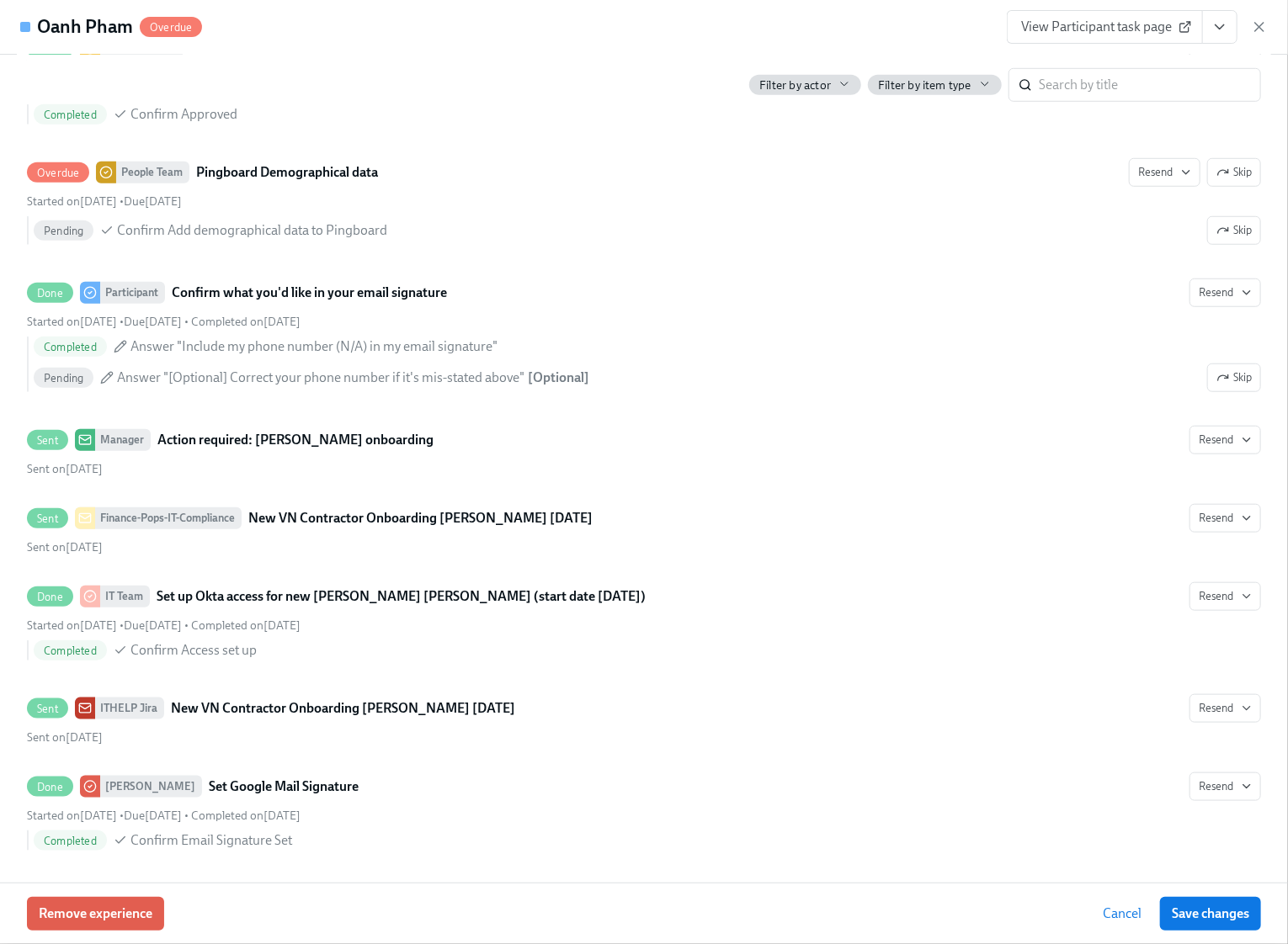
click at [1119, 909] on span "Cancel" at bounding box center [1122, 914] width 39 height 17
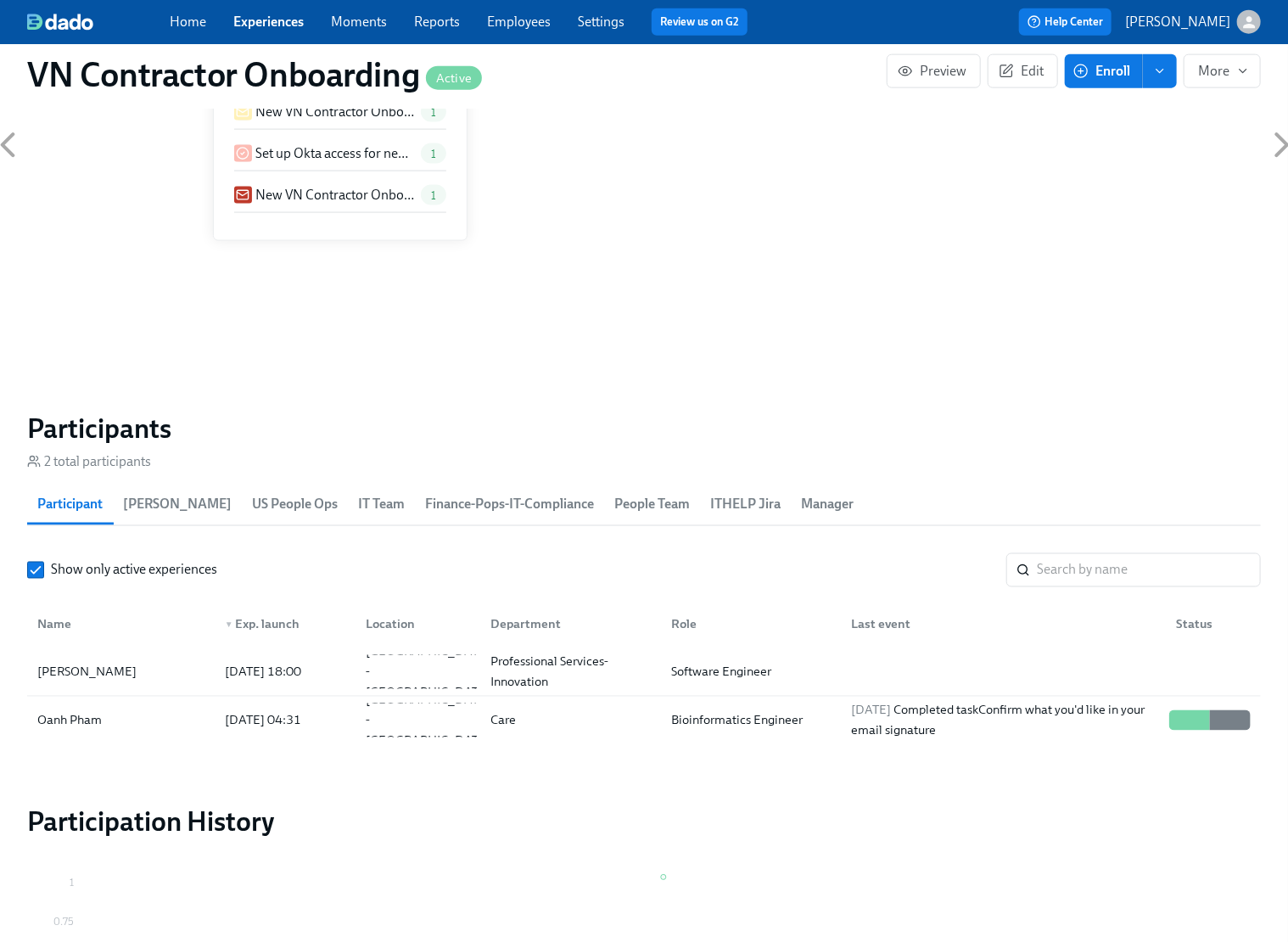
click at [254, 23] on link "Experiences" at bounding box center [268, 21] width 70 height 16
